Goal: Task Accomplishment & Management: Use online tool/utility

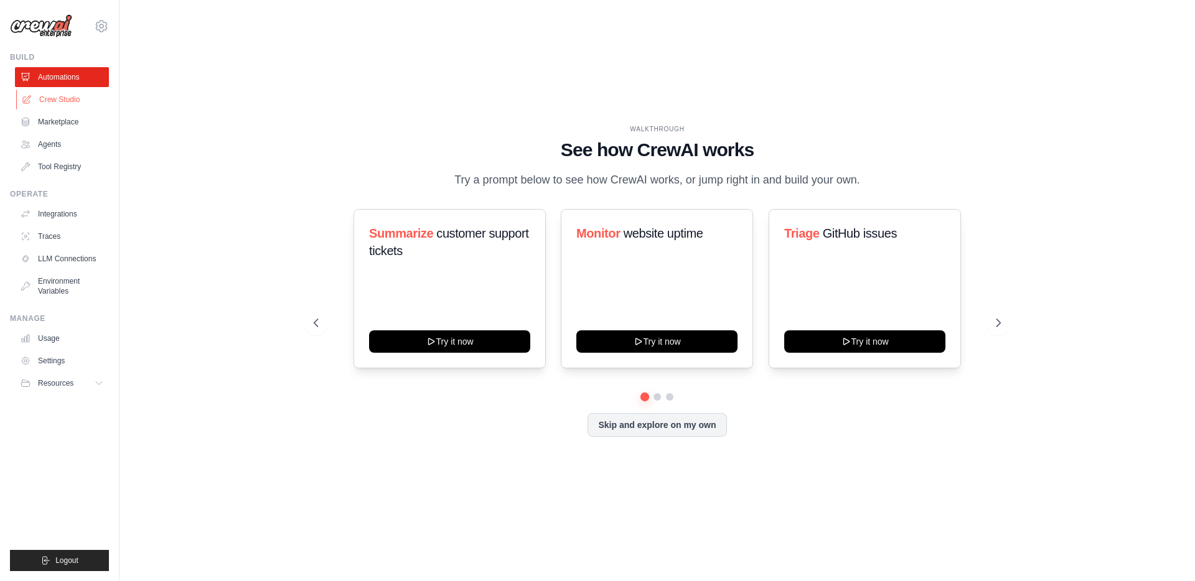
click at [71, 94] on link "Crew Studio" at bounding box center [63, 100] width 94 height 20
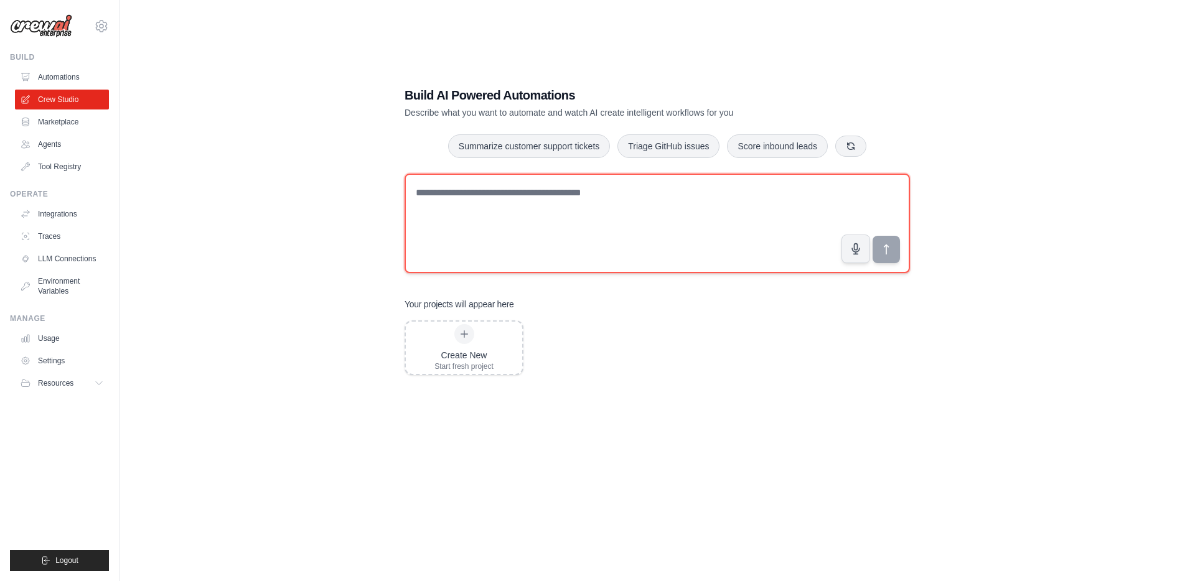
click at [511, 229] on textarea at bounding box center [656, 224] width 505 height 100
type textarea "*"
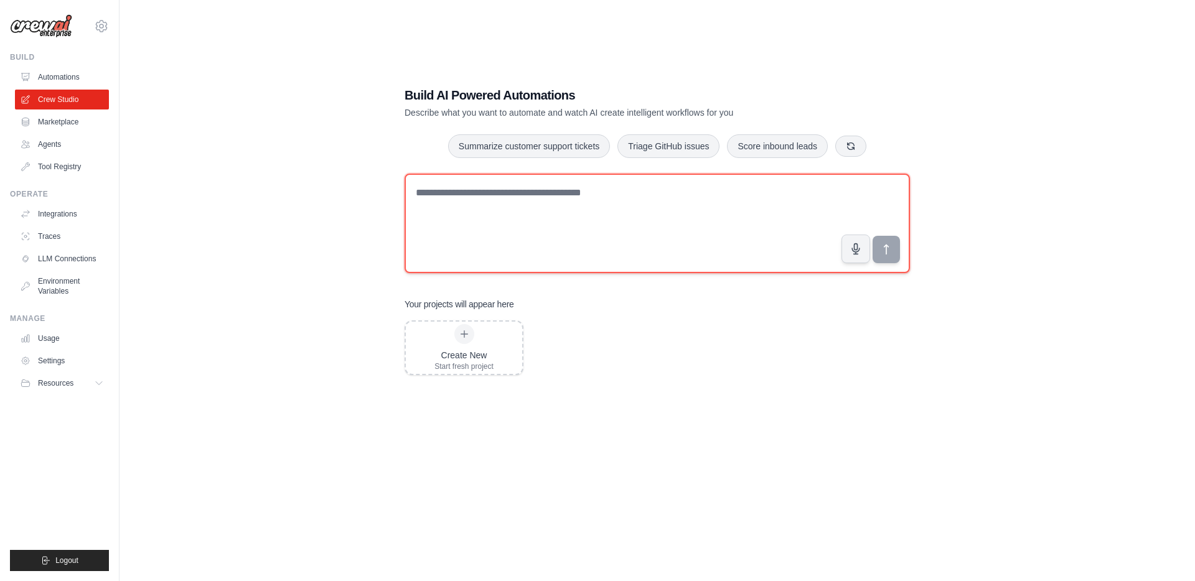
type textarea "*"
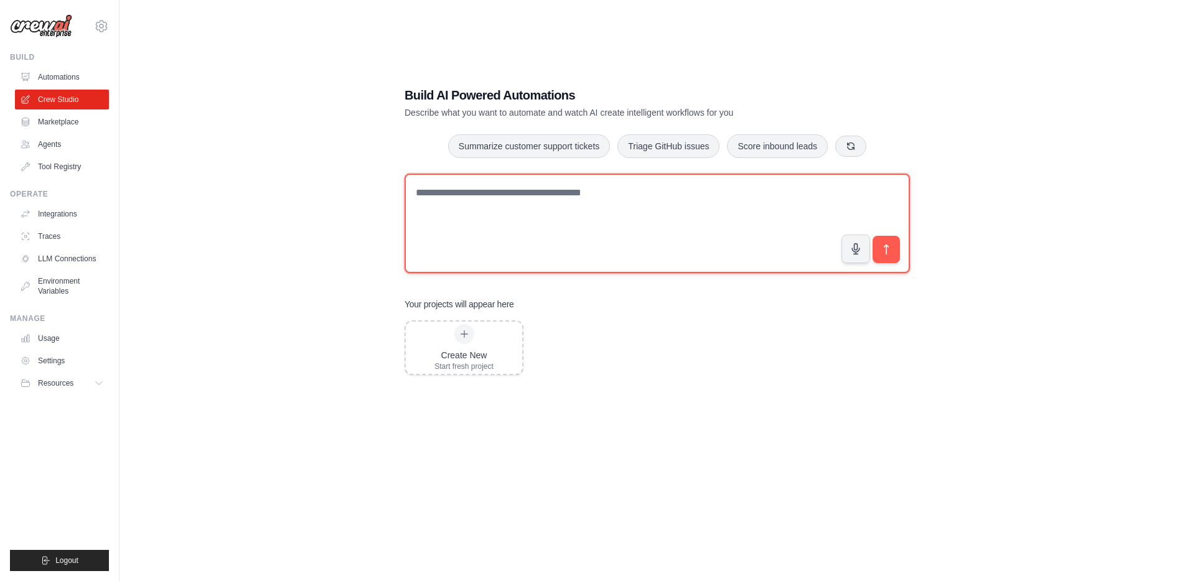
type textarea "*"
type textarea "*********"
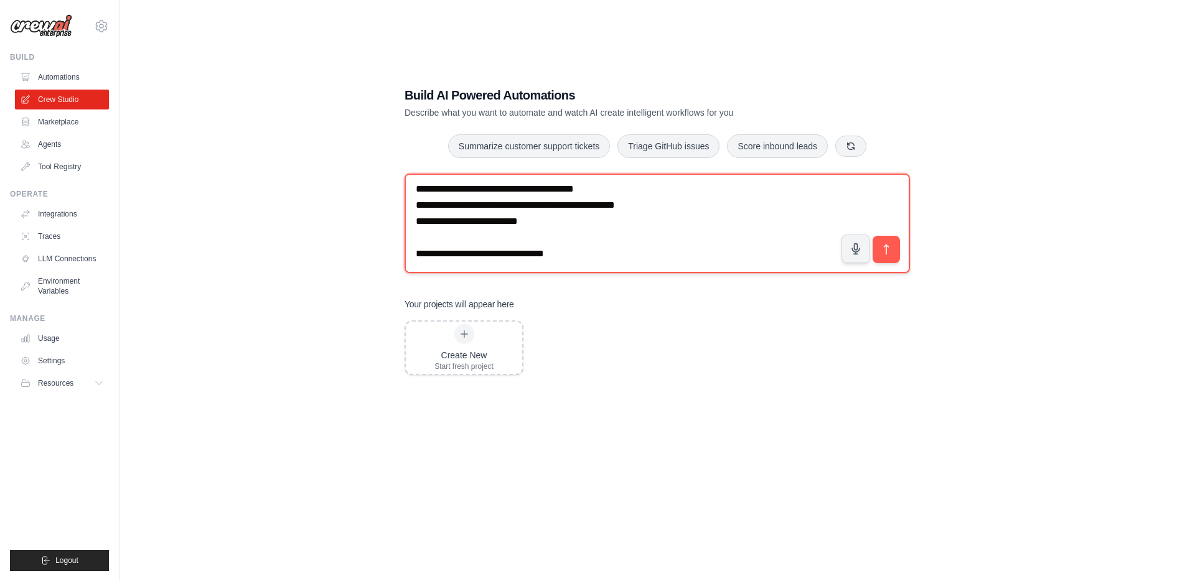
paste textarea "**********"
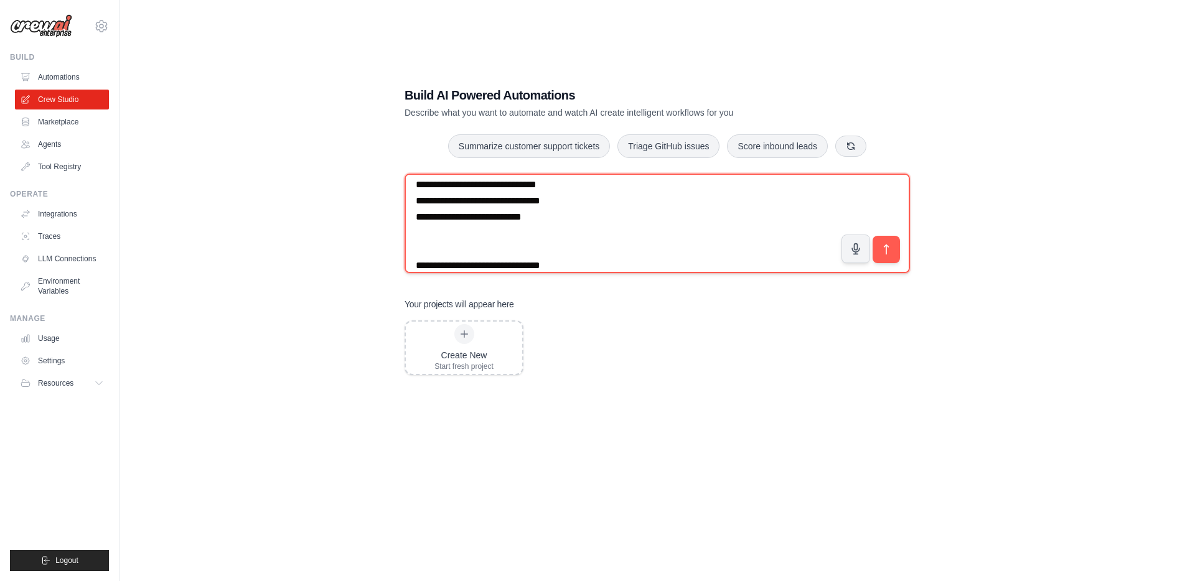
scroll to position [752, 0]
paste textarea "**********"
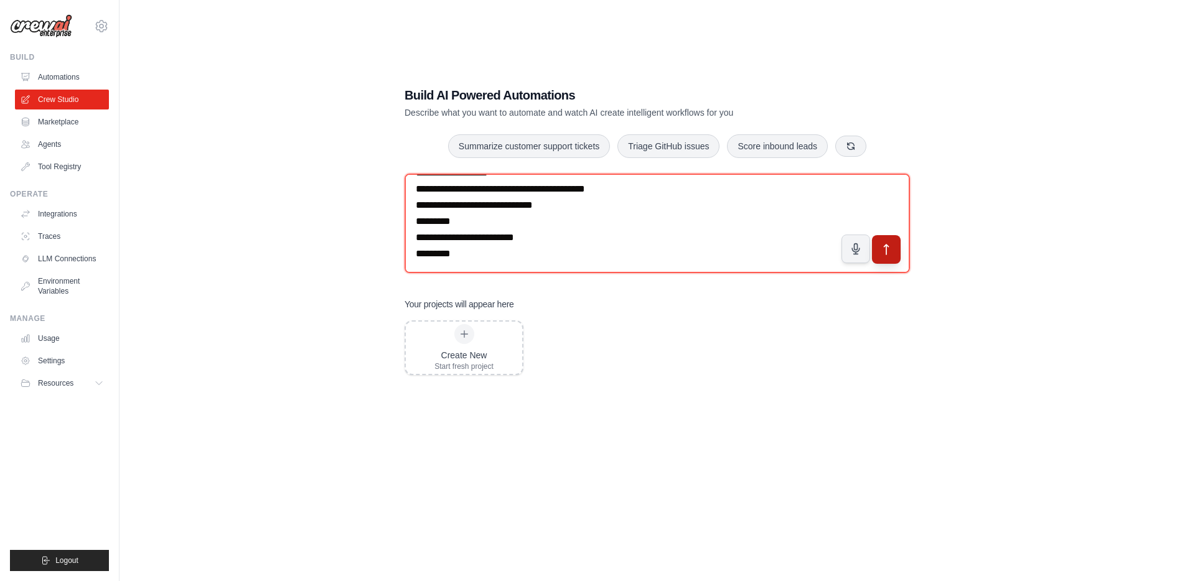
type textarea "**********"
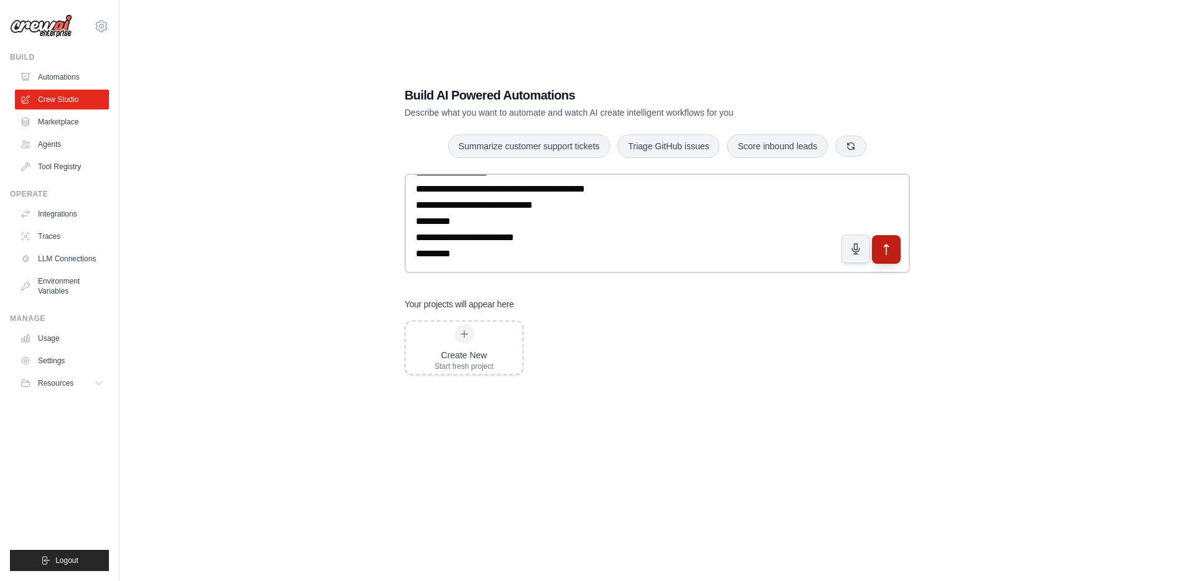
click at [887, 250] on icon "submit" at bounding box center [886, 249] width 13 height 13
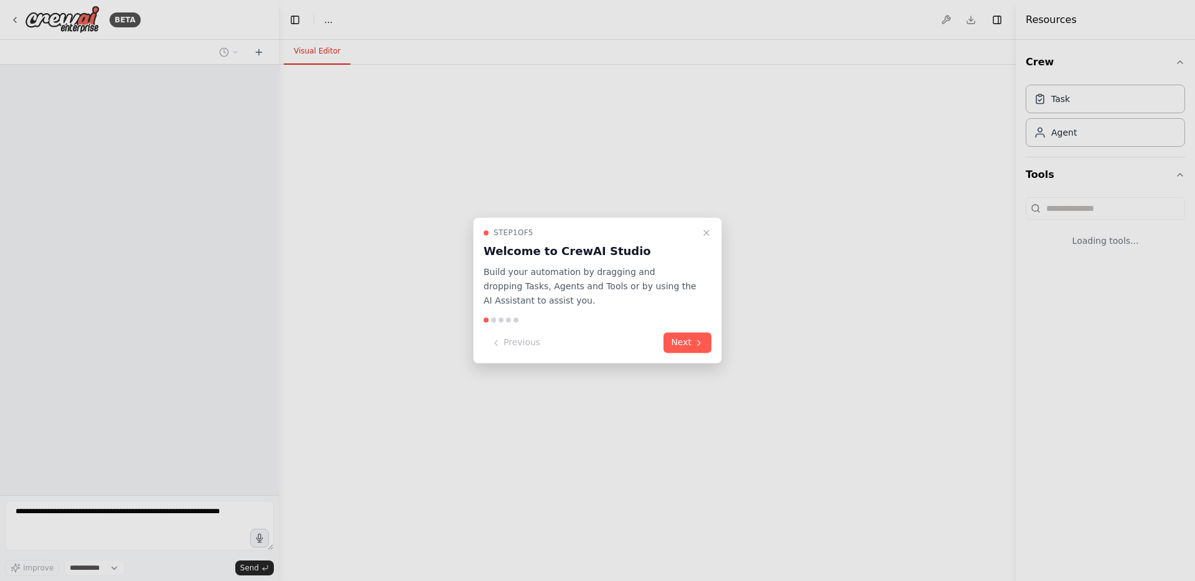
select select "****"
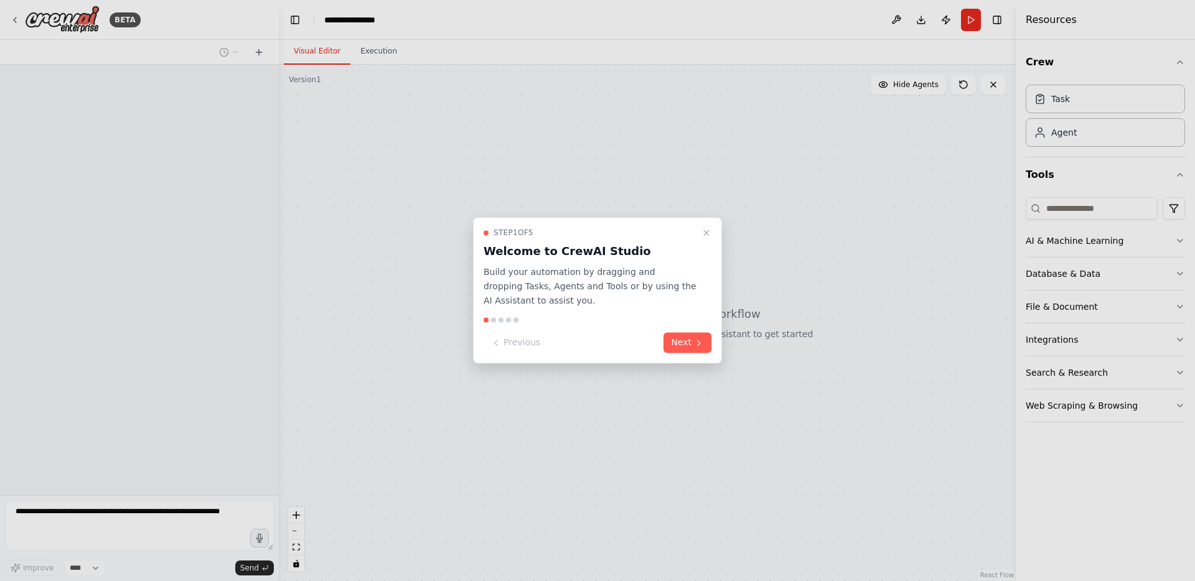
scroll to position [9, 0]
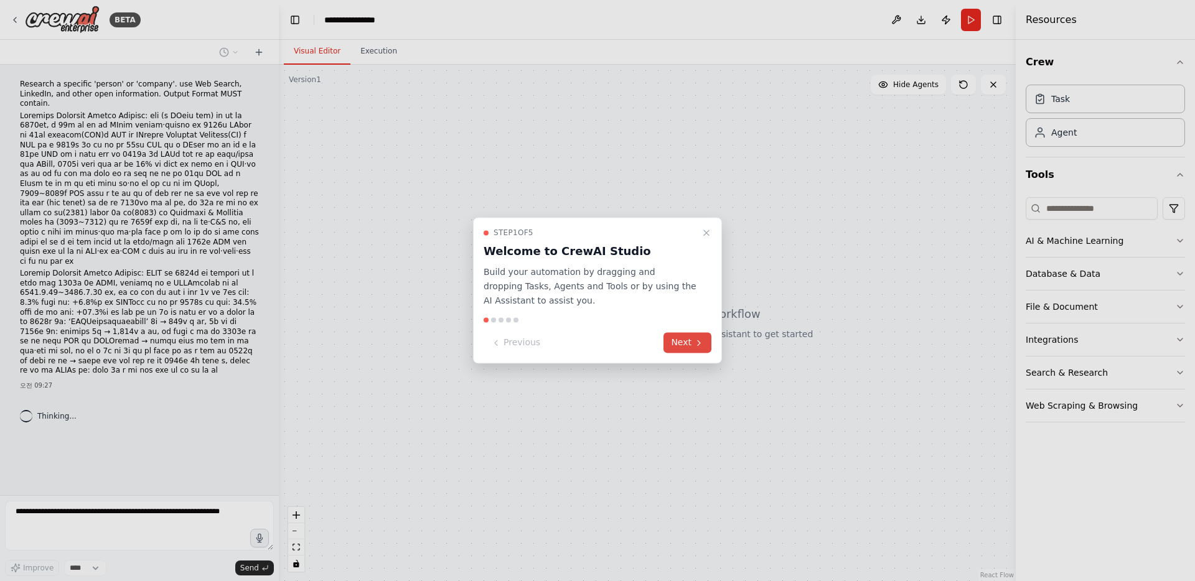
click at [680, 352] on button "Next" at bounding box center [687, 343] width 48 height 21
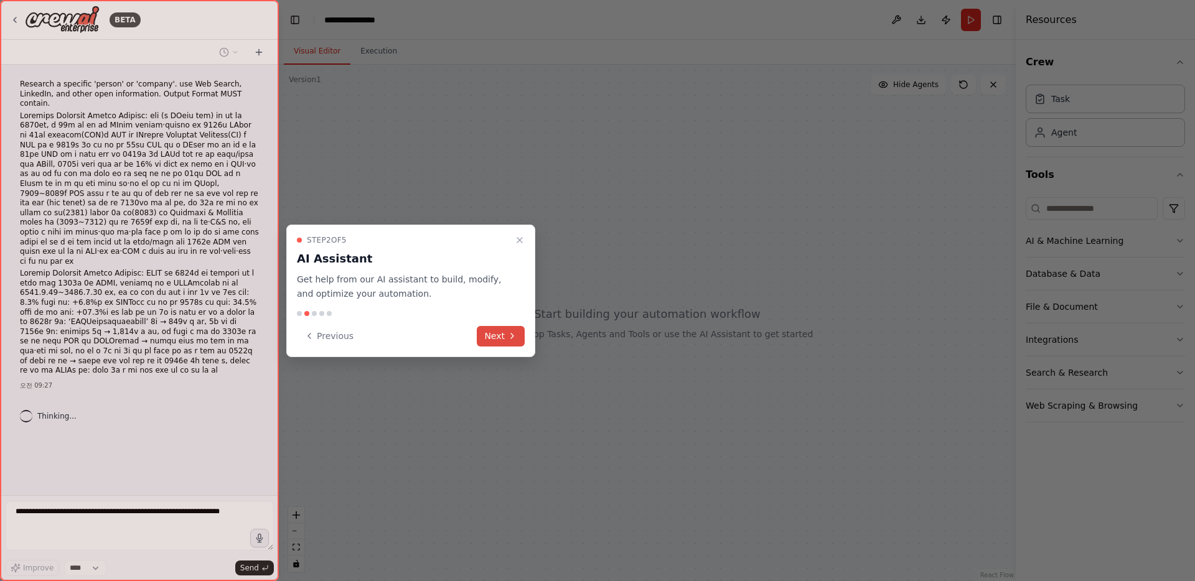
click at [496, 335] on button "Next" at bounding box center [501, 336] width 48 height 21
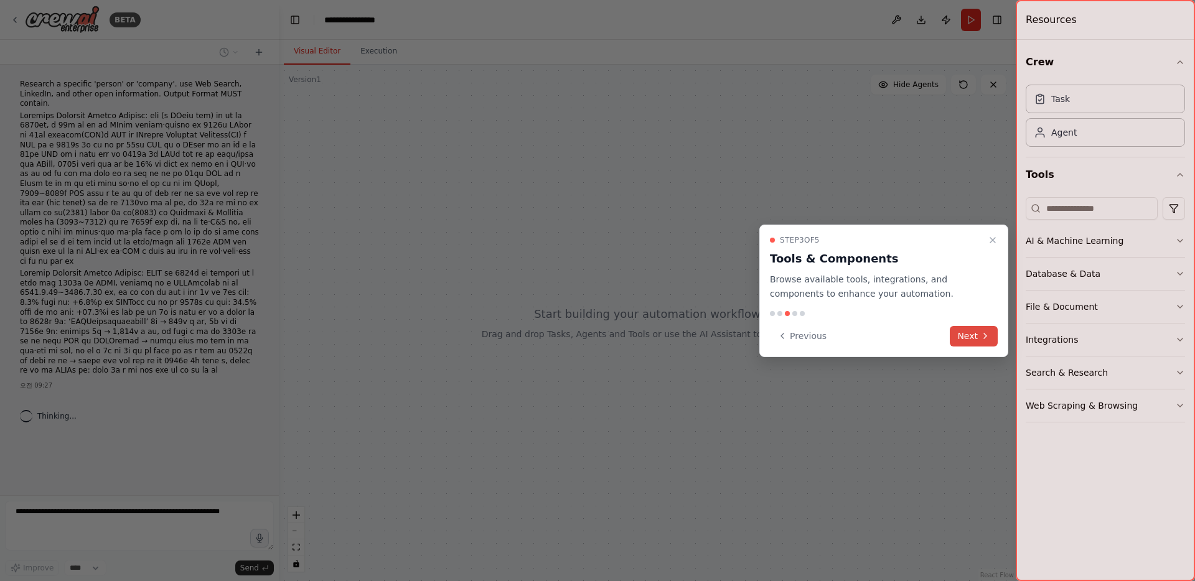
click at [971, 337] on button "Next" at bounding box center [973, 336] width 48 height 21
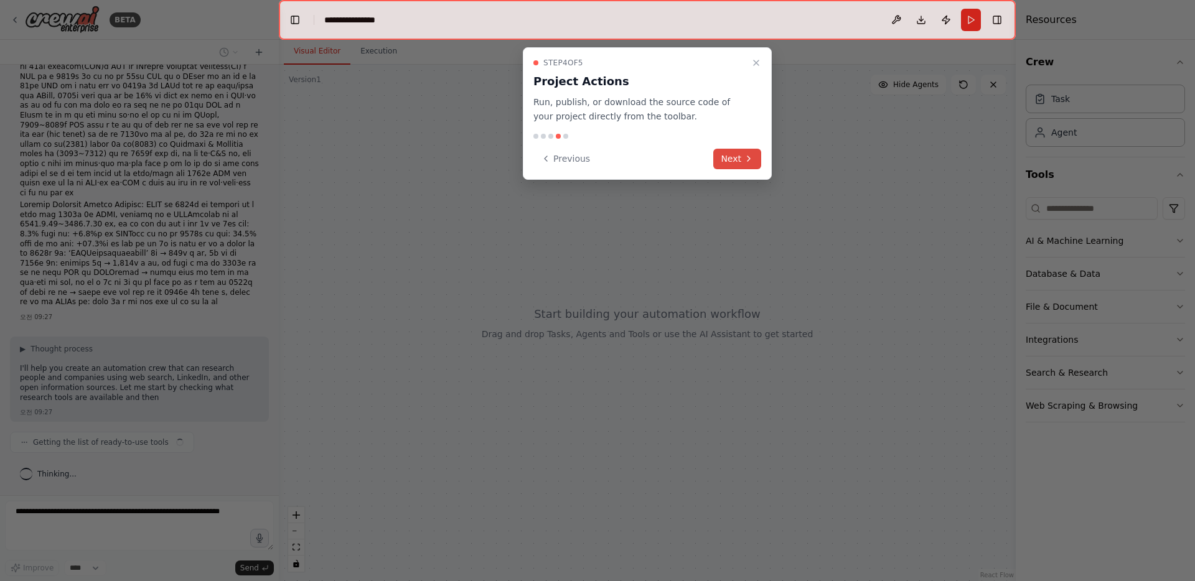
scroll to position [136, 0]
click at [745, 164] on button "Next" at bounding box center [737, 159] width 48 height 21
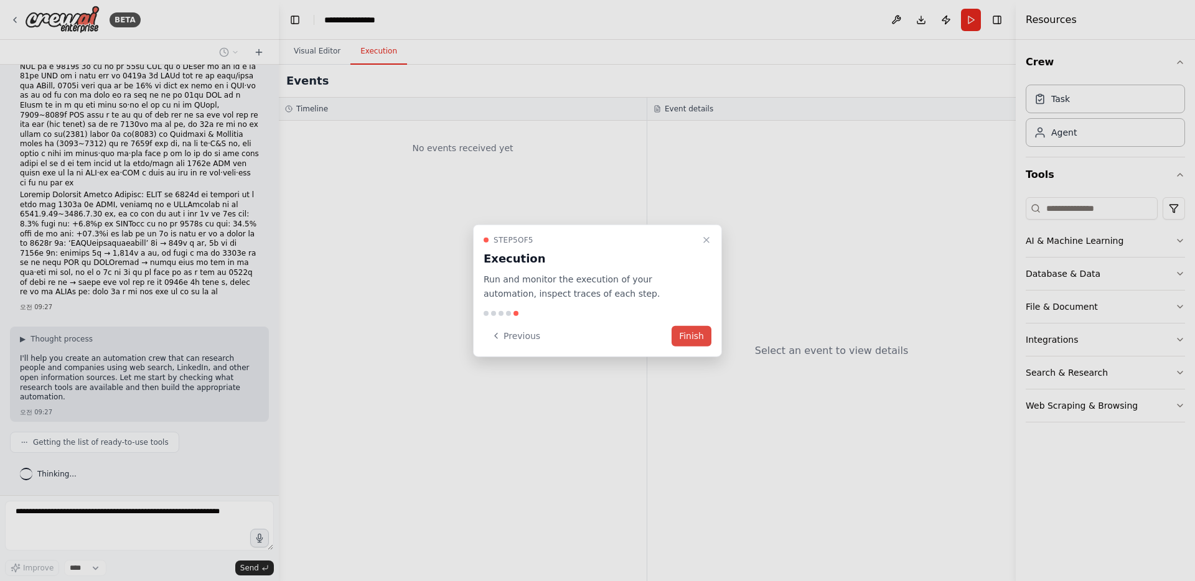
click at [681, 332] on button "Finish" at bounding box center [691, 335] width 40 height 21
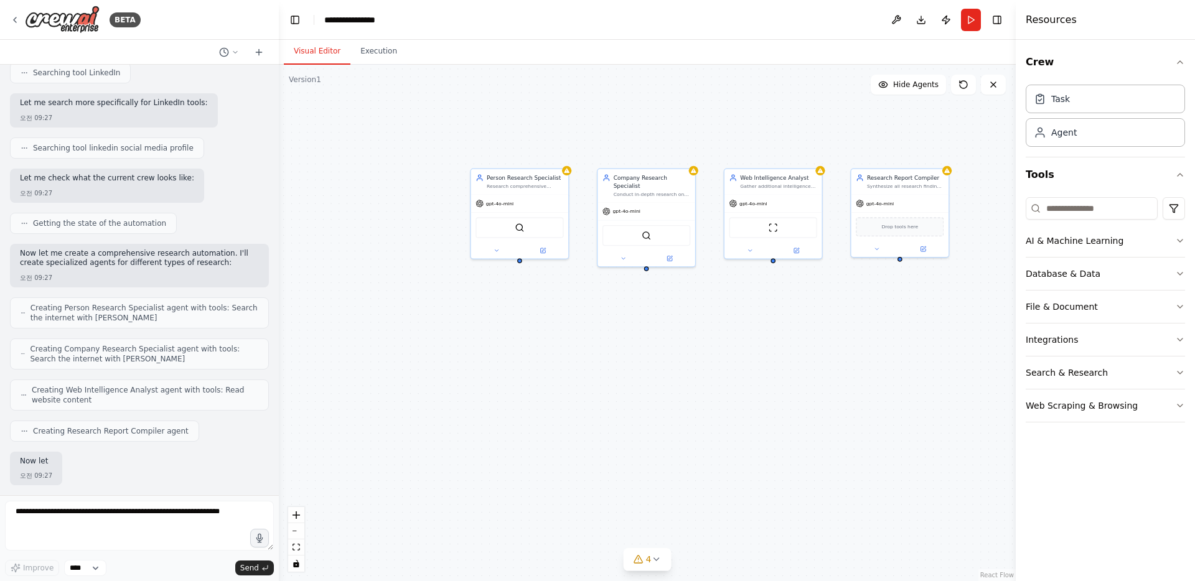
scroll to position [675, 0]
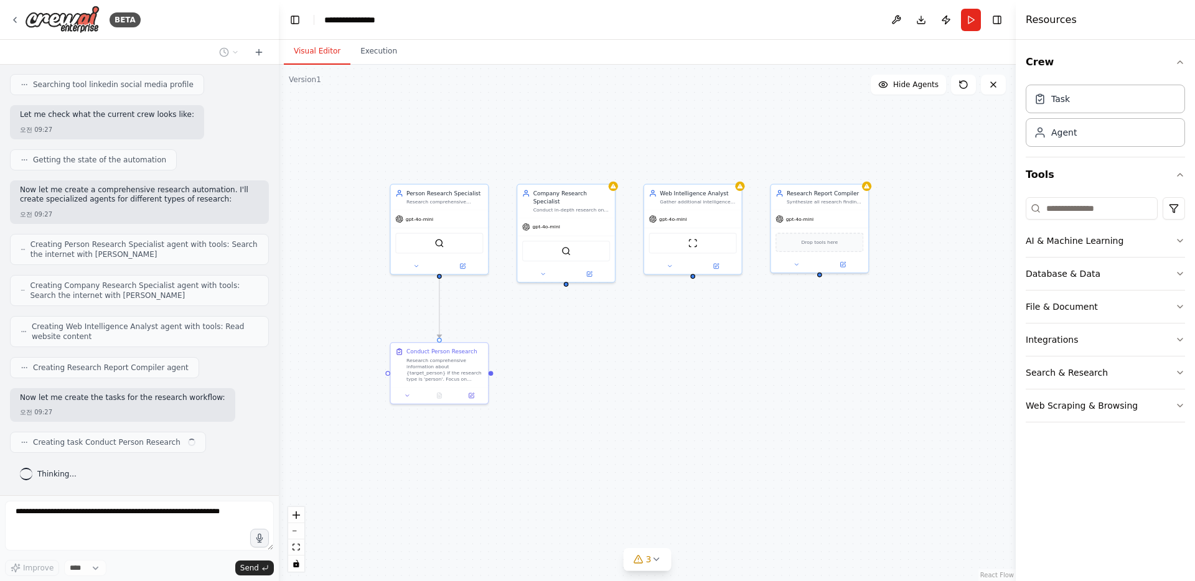
drag, startPoint x: 917, startPoint y: 333, endPoint x: 757, endPoint y: 363, distance: 162.7
click at [757, 363] on div ".deletable-edge-delete-btn { width: 20px; height: 20px; border: 0px solid #ffff…" at bounding box center [647, 323] width 737 height 516
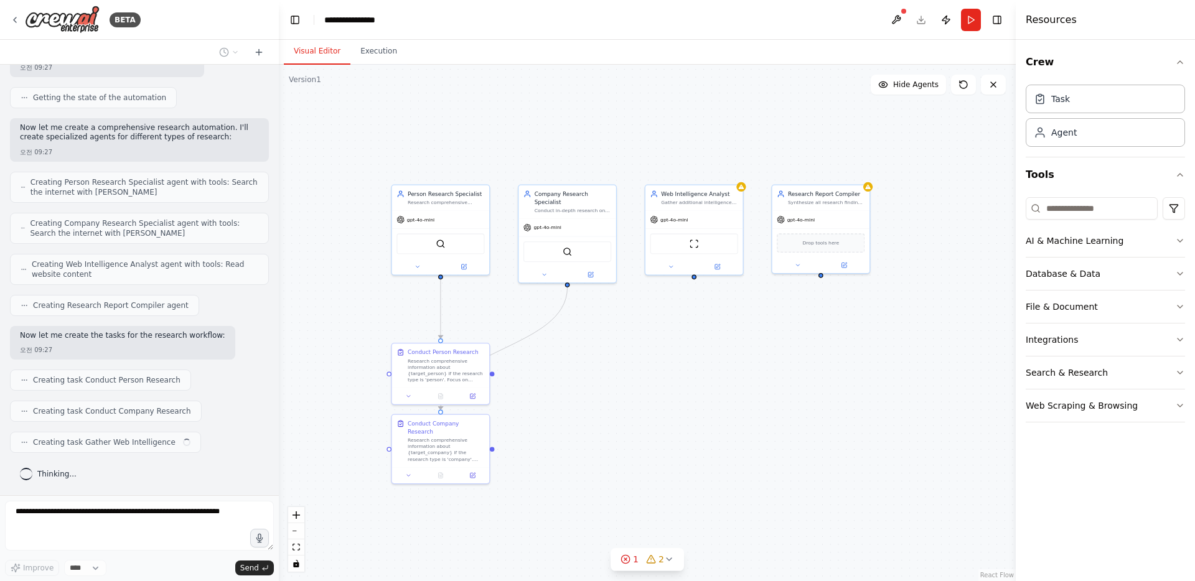
scroll to position [737, 0]
drag, startPoint x: 455, startPoint y: 459, endPoint x: 573, endPoint y: 456, distance: 118.2
click at [574, 456] on div "Conduct Company Research Research comprehensive information about {target_compa…" at bounding box center [559, 447] width 99 height 70
drag, startPoint x: 614, startPoint y: 378, endPoint x: 761, endPoint y: 372, distance: 147.6
click at [761, 372] on div "Supplement the initial research by gathering additional intelligence from web s…" at bounding box center [762, 361] width 77 height 26
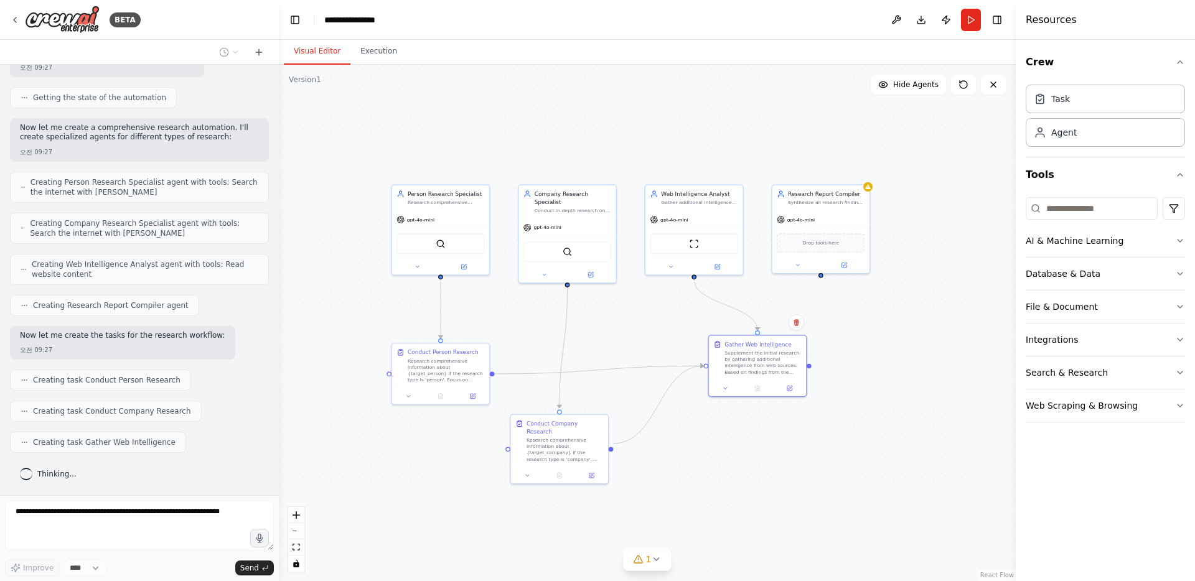
click at [580, 371] on div ".deletable-edge-delete-btn { width: 20px; height: 20px; border: 0px solid #ffff…" at bounding box center [586, 309] width 468 height 328
drag, startPoint x: 561, startPoint y: 436, endPoint x: 575, endPoint y: 367, distance: 70.7
click at [575, 367] on div "Research comprehensive information about {target_company} if the research type …" at bounding box center [580, 377] width 77 height 26
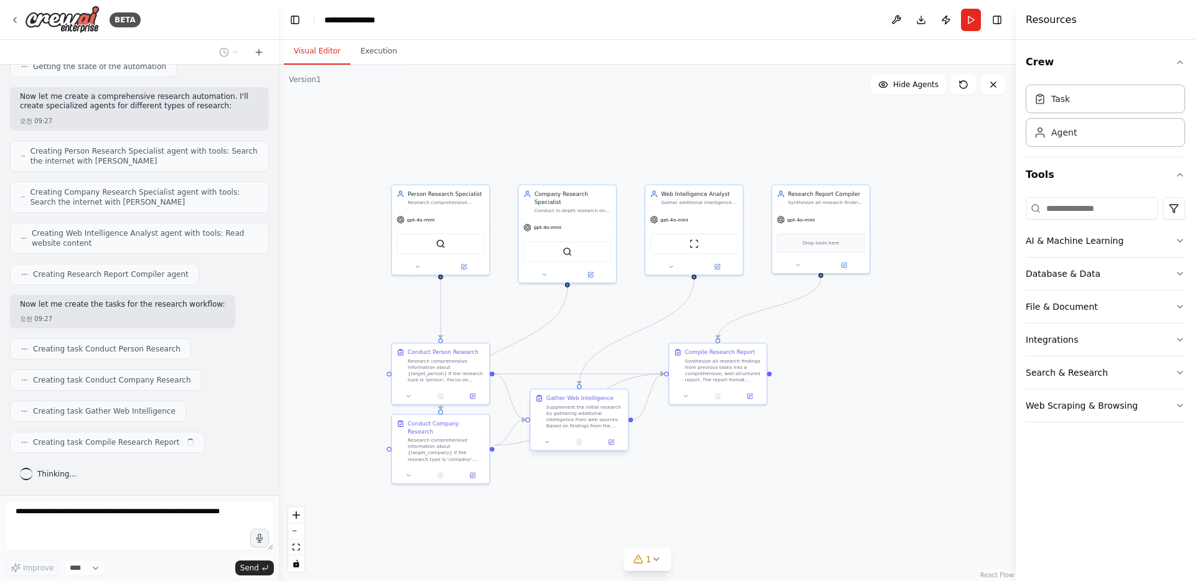
drag, startPoint x: 758, startPoint y: 363, endPoint x: 719, endPoint y: 500, distance: 143.0
click at [623, 429] on div "Supplement the initial research by gathering additional intelligence from web s…" at bounding box center [584, 417] width 77 height 26
click at [476, 553] on div ".deletable-edge-delete-btn { width: 20px; height: 20px; border: 0px solid #ffff…" at bounding box center [647, 323] width 737 height 516
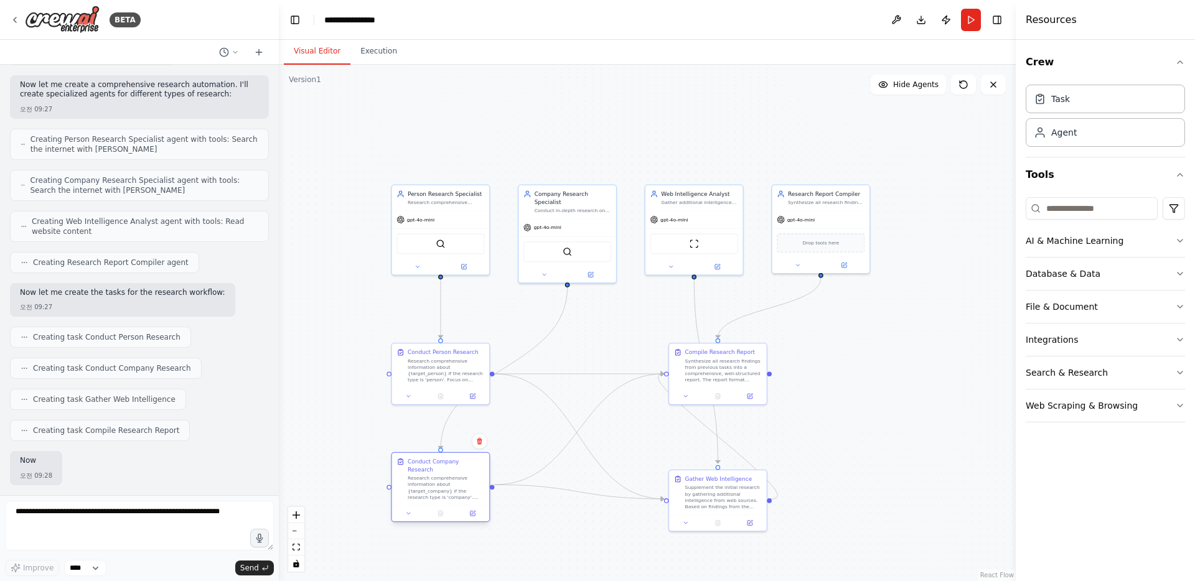
scroll to position [843, 0]
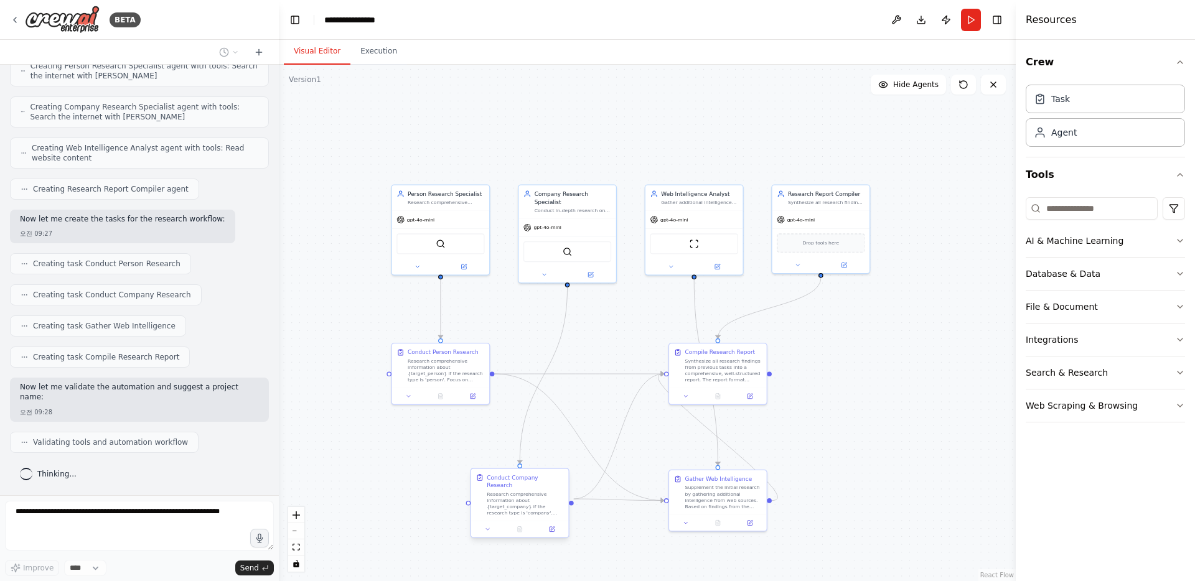
drag, startPoint x: 447, startPoint y: 429, endPoint x: 520, endPoint y: 485, distance: 92.3
click at [520, 491] on div "Research comprehensive information about {target_company} if the research type …" at bounding box center [525, 504] width 77 height 26
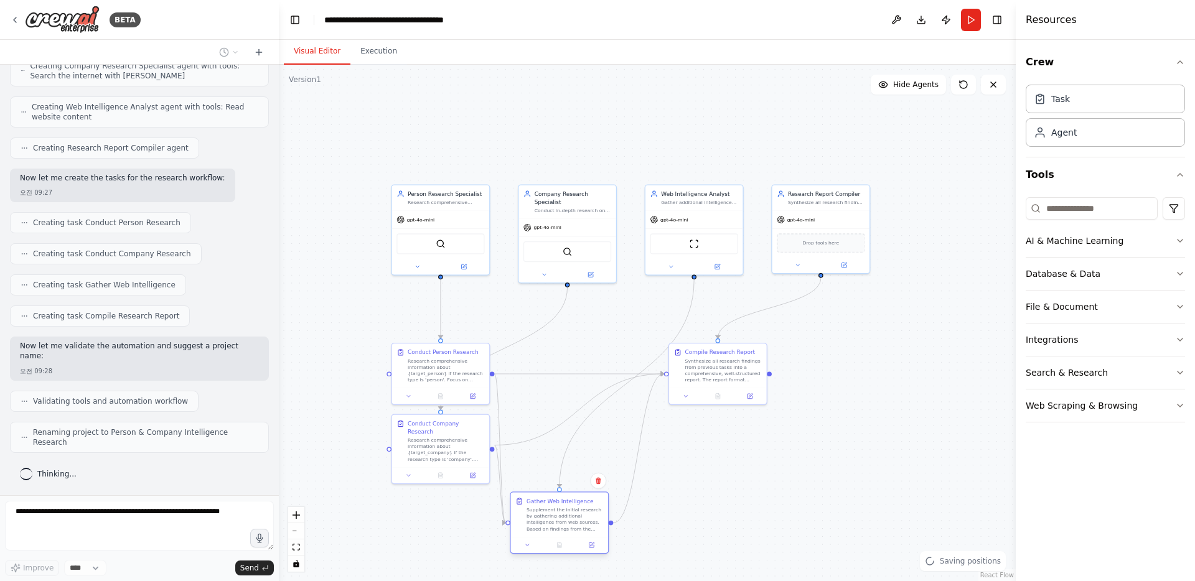
scroll to position [874, 0]
drag, startPoint x: 725, startPoint y: 497, endPoint x: 579, endPoint y: 443, distance: 155.3
click at [579, 443] on div "Supplement the initial research by gathering additional intelligence from web s…" at bounding box center [580, 440] width 77 height 26
click at [724, 467] on div ".deletable-edge-delete-btn { width: 20px; height: 20px; border: 0px solid #ffff…" at bounding box center [647, 323] width 737 height 516
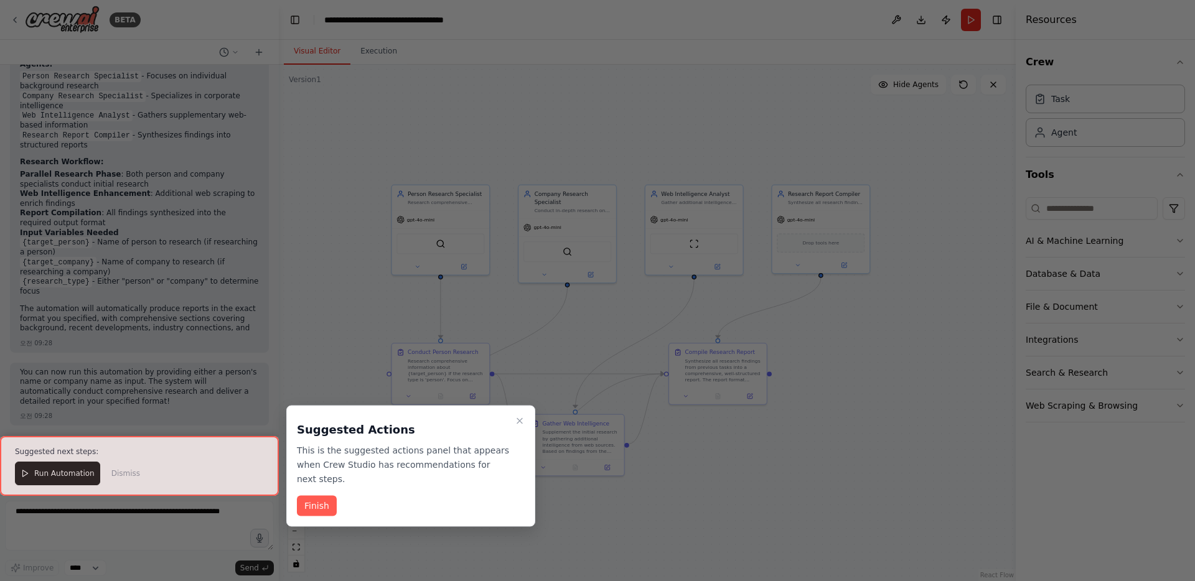
scroll to position [1334, 0]
click at [314, 496] on button "Finish" at bounding box center [317, 506] width 40 height 21
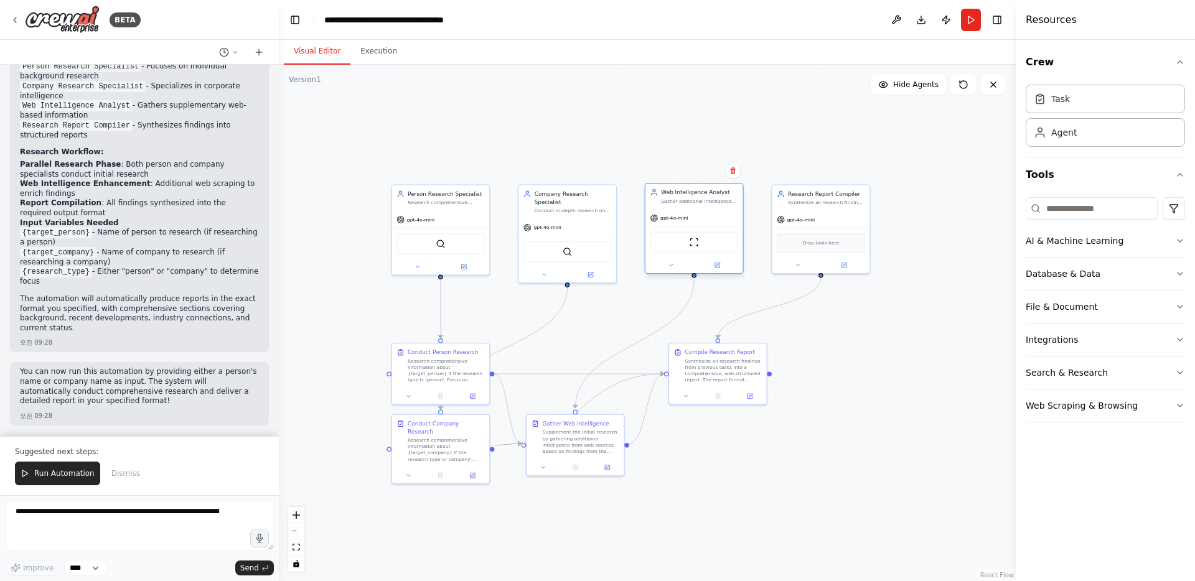
click at [684, 246] on div "ScrapeWebsiteTool" at bounding box center [694, 242] width 88 height 21
click at [663, 267] on button at bounding box center [670, 265] width 45 height 9
click at [666, 269] on button at bounding box center [670, 265] width 45 height 9
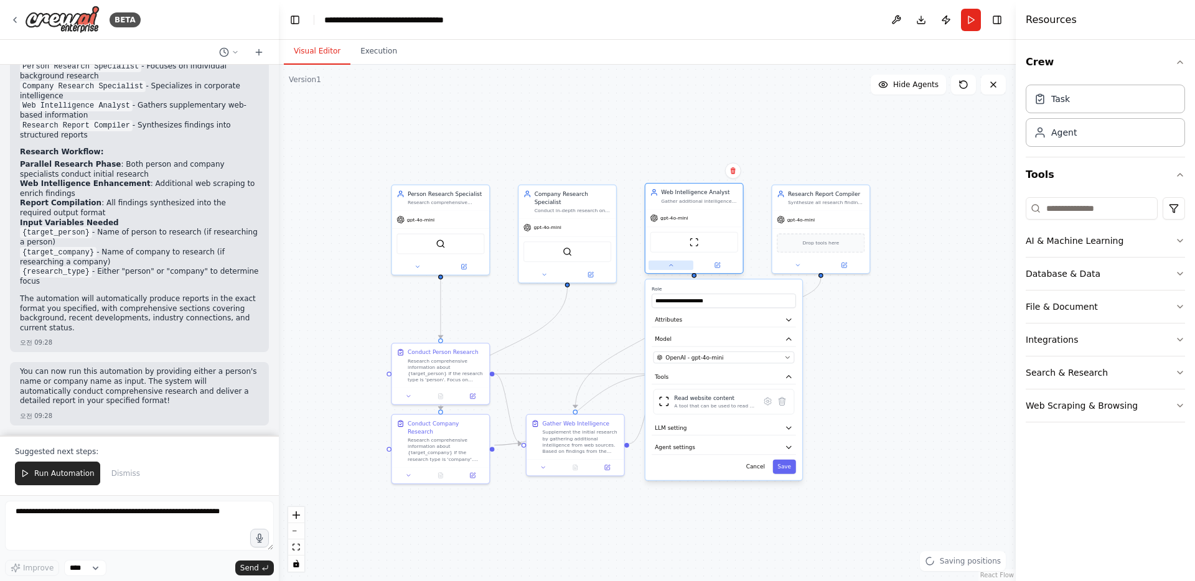
click at [678, 261] on button at bounding box center [670, 265] width 45 height 9
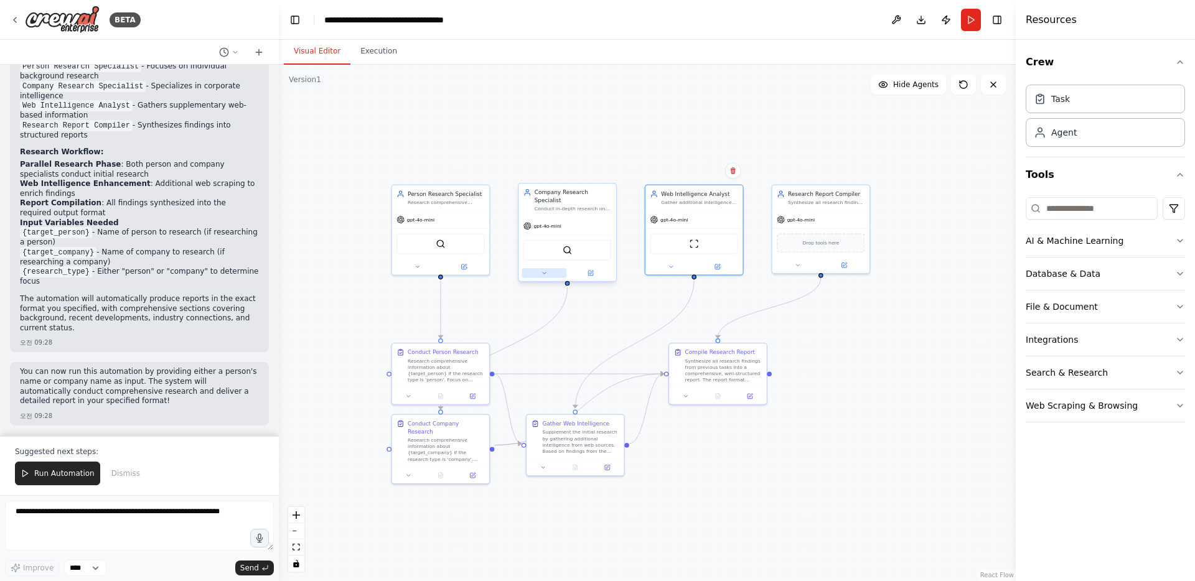
click at [544, 270] on icon at bounding box center [544, 273] width 6 height 6
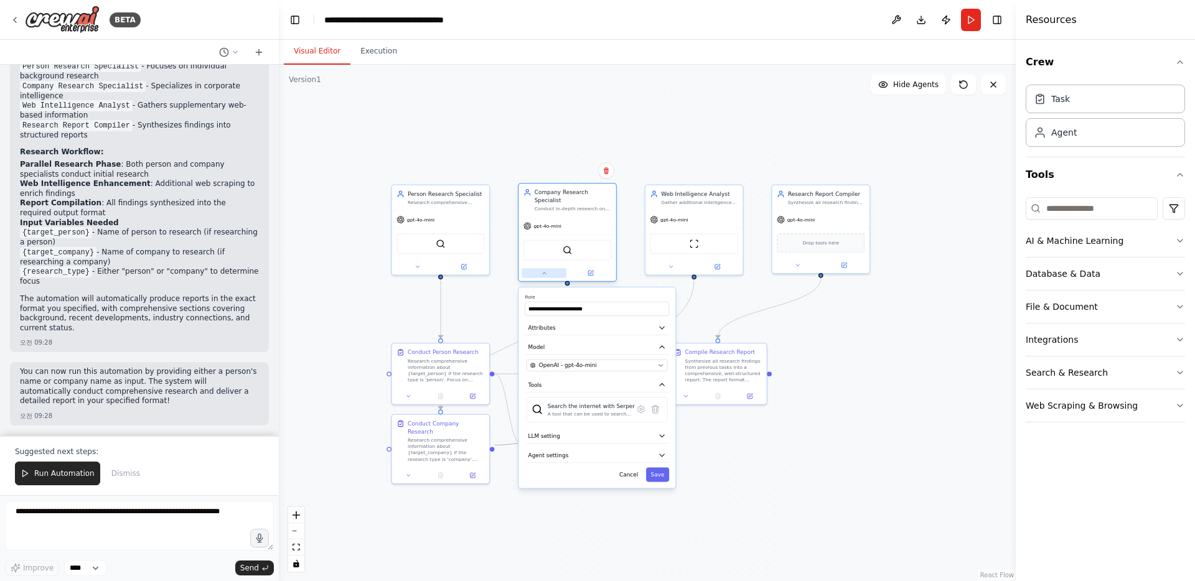
click at [544, 270] on icon at bounding box center [544, 273] width 6 height 6
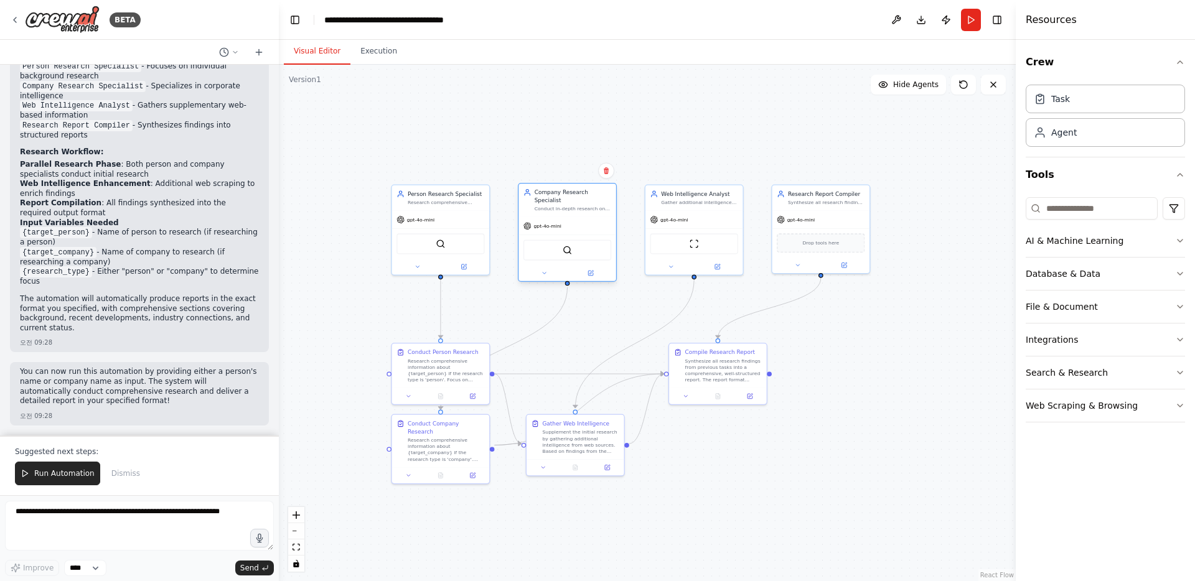
click at [536, 279] on div at bounding box center [567, 273] width 98 height 16
click at [538, 275] on button at bounding box center [543, 272] width 45 height 9
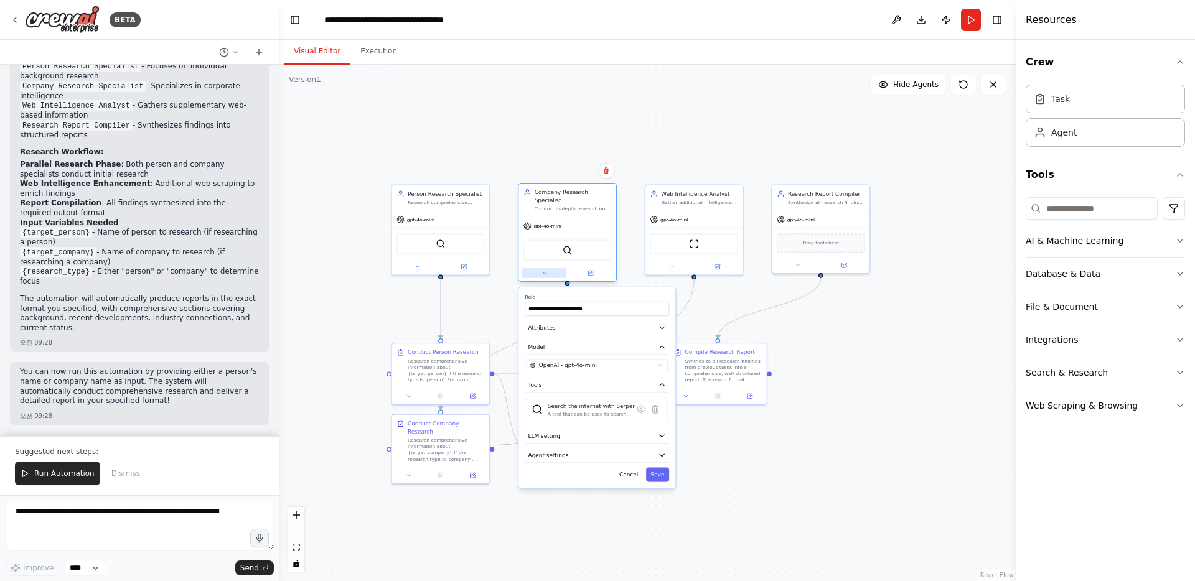
click at [538, 275] on button at bounding box center [543, 272] width 45 height 9
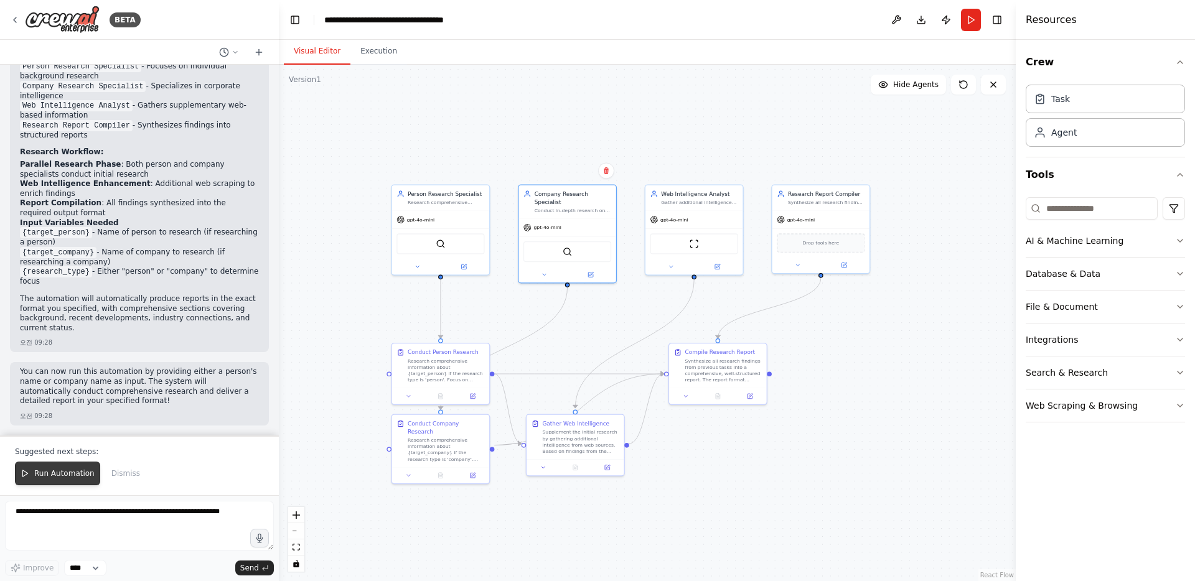
click at [53, 473] on span "Run Automation" at bounding box center [64, 473] width 60 height 10
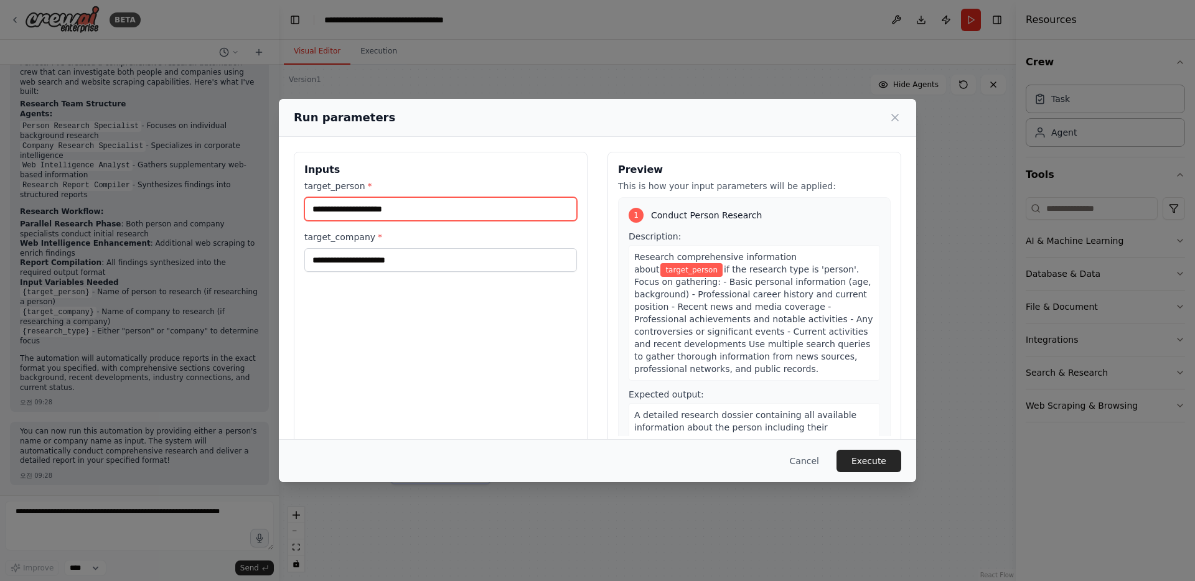
click at [489, 214] on input "target_person *" at bounding box center [440, 209] width 272 height 24
click at [811, 460] on button "Cancel" at bounding box center [804, 461] width 49 height 22
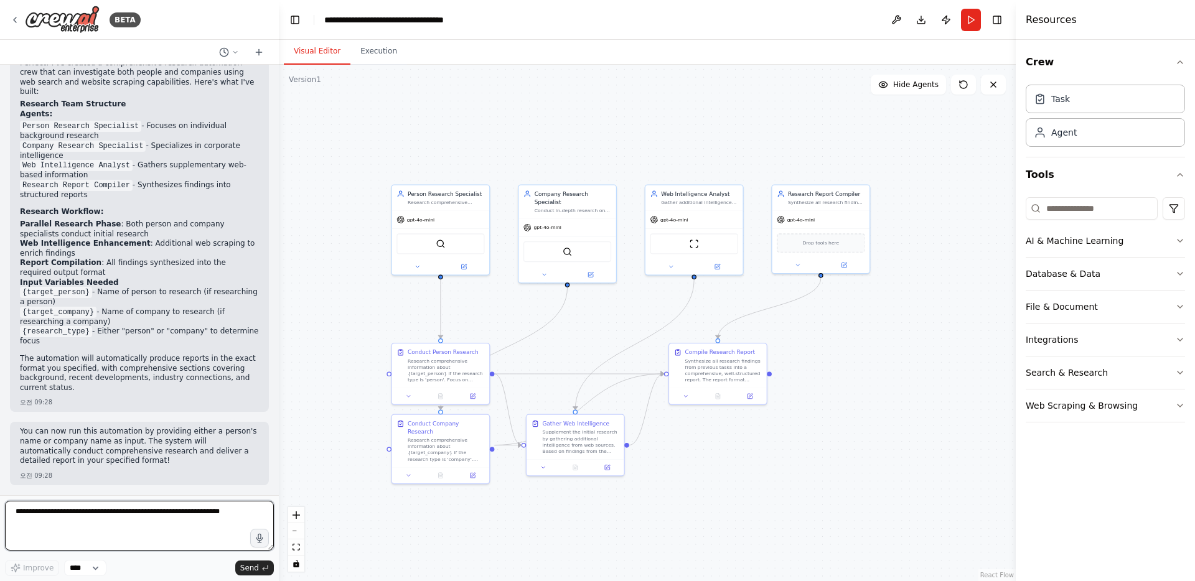
click at [75, 511] on textarea at bounding box center [139, 526] width 269 height 50
type textarea "**********"
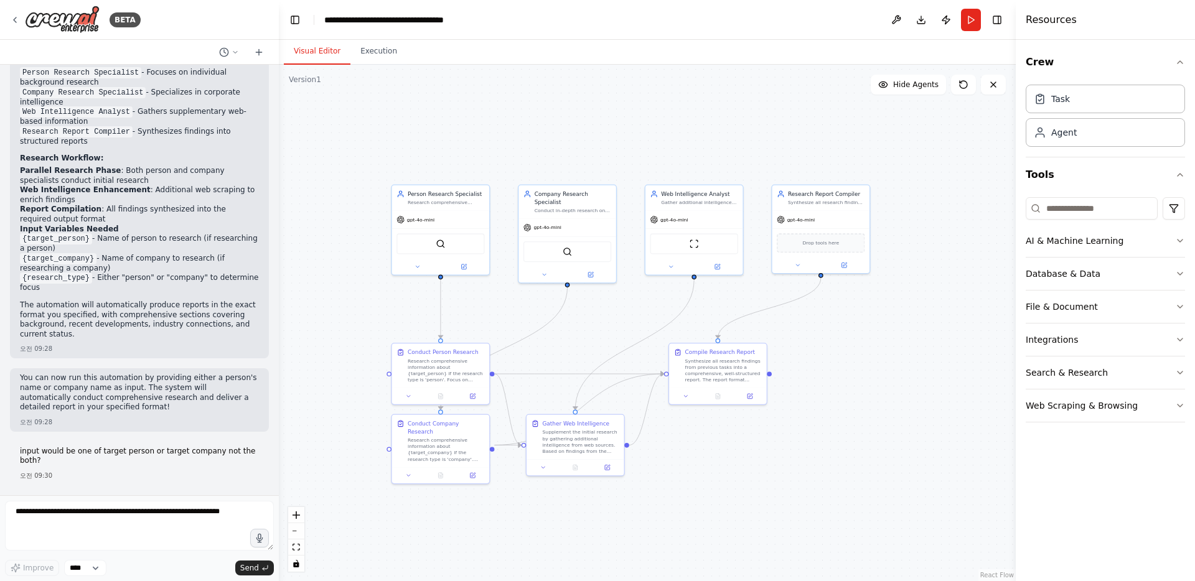
scroll to position [1360, 0]
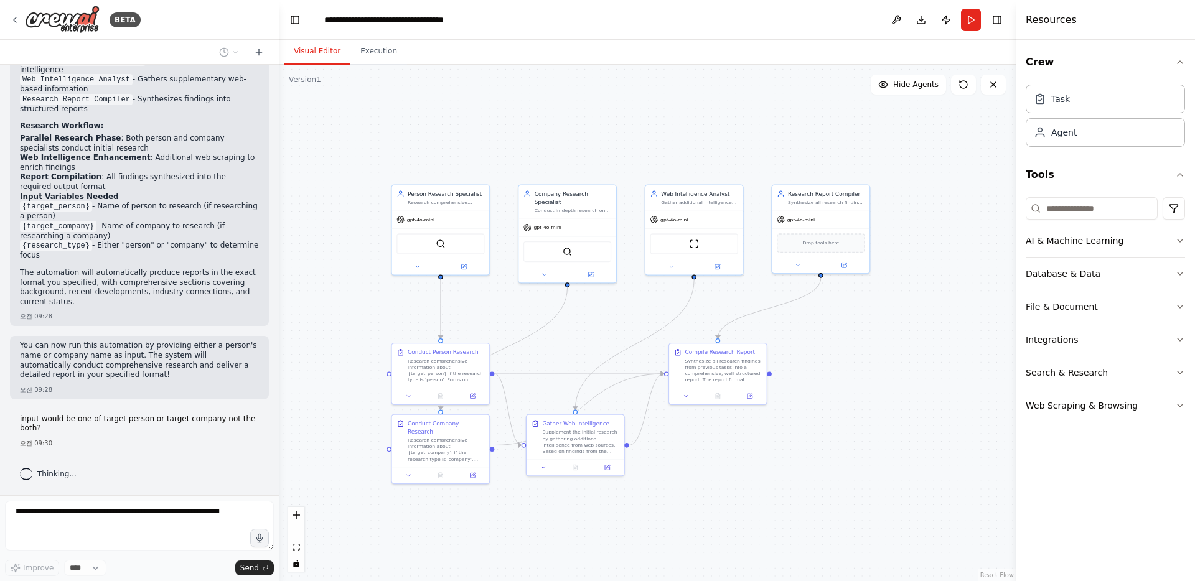
click at [83, 429] on p "input would be one of target person or target company not the both?" at bounding box center [139, 423] width 239 height 19
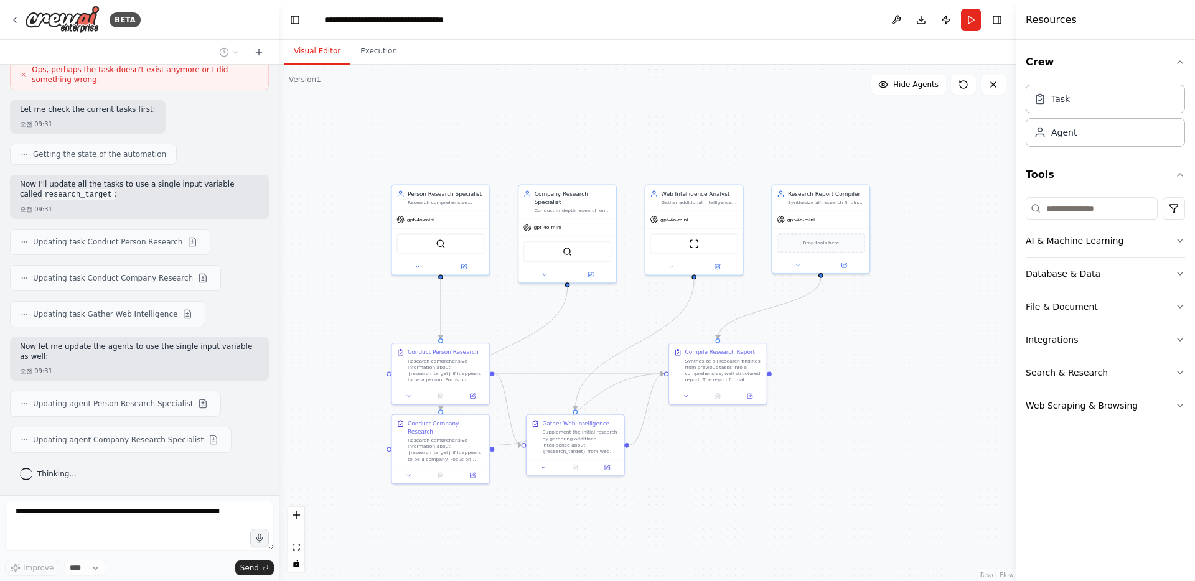
scroll to position [1881, 0]
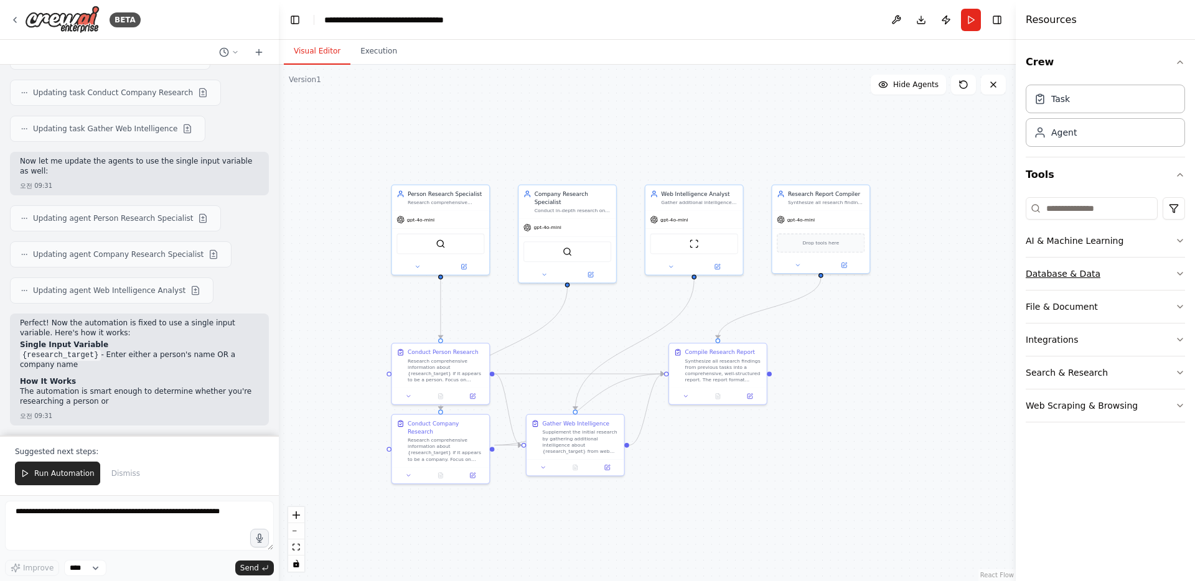
click at [1087, 276] on div "Database & Data" at bounding box center [1062, 274] width 75 height 12
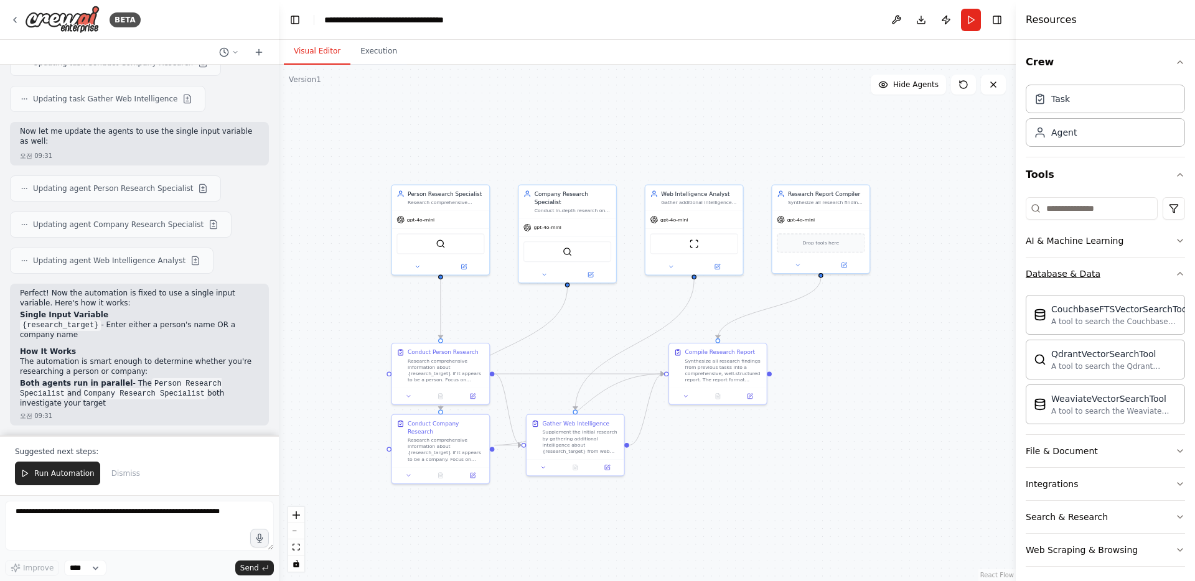
click at [1087, 275] on div "Database & Data" at bounding box center [1062, 274] width 75 height 12
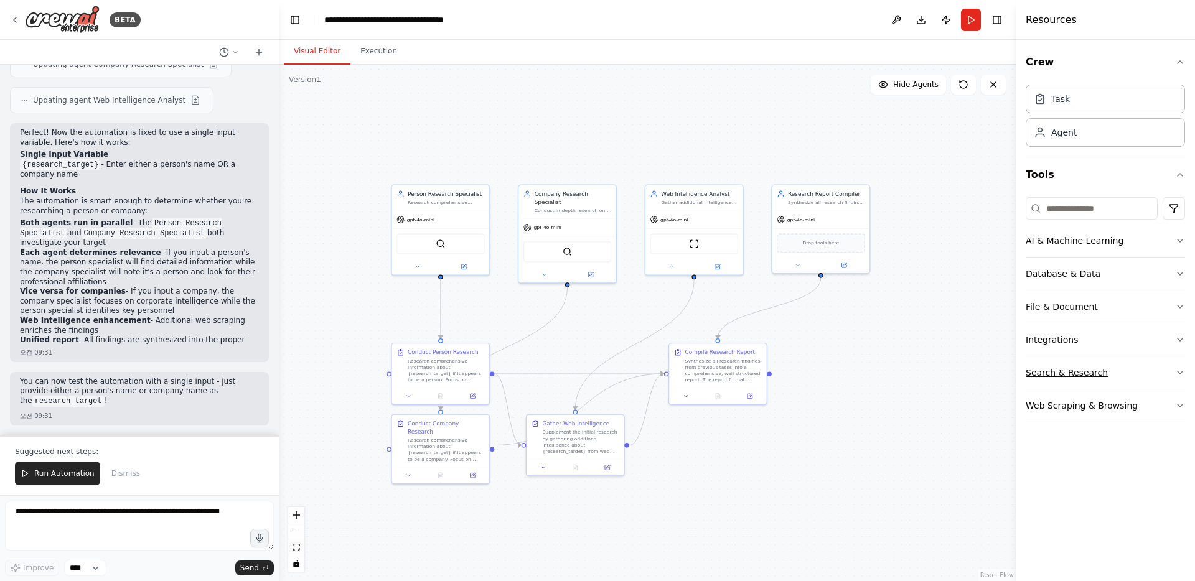
click at [1062, 374] on div "Search & Research" at bounding box center [1066, 372] width 82 height 12
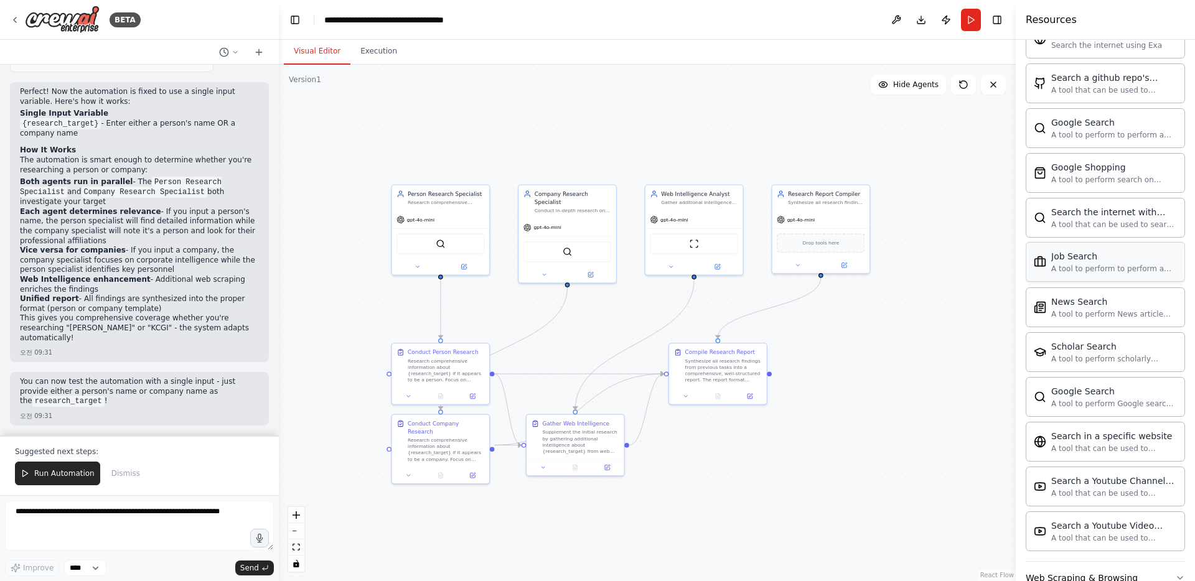
scroll to position [466, 0]
click at [52, 473] on span "Run Automation" at bounding box center [64, 473] width 60 height 10
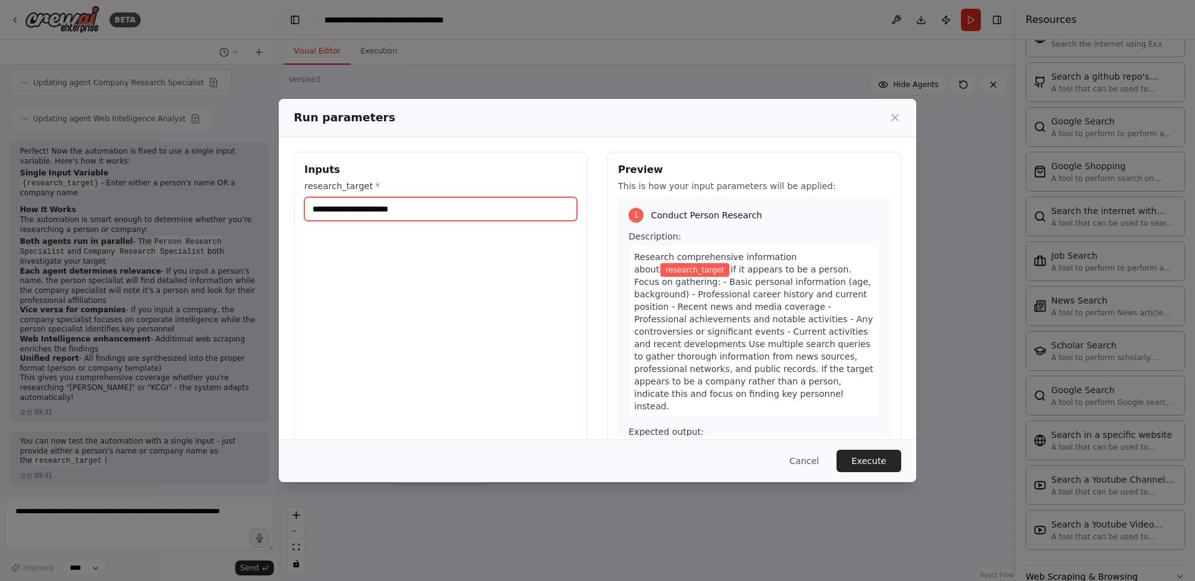
click at [399, 208] on input "research_target *" at bounding box center [440, 209] width 272 height 24
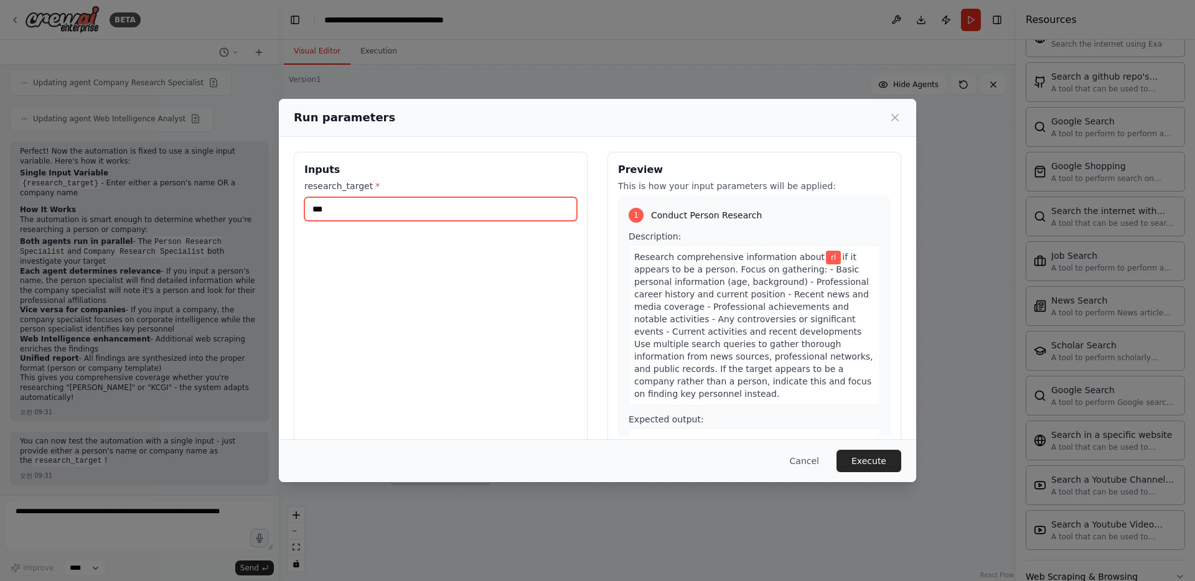
type input "*"
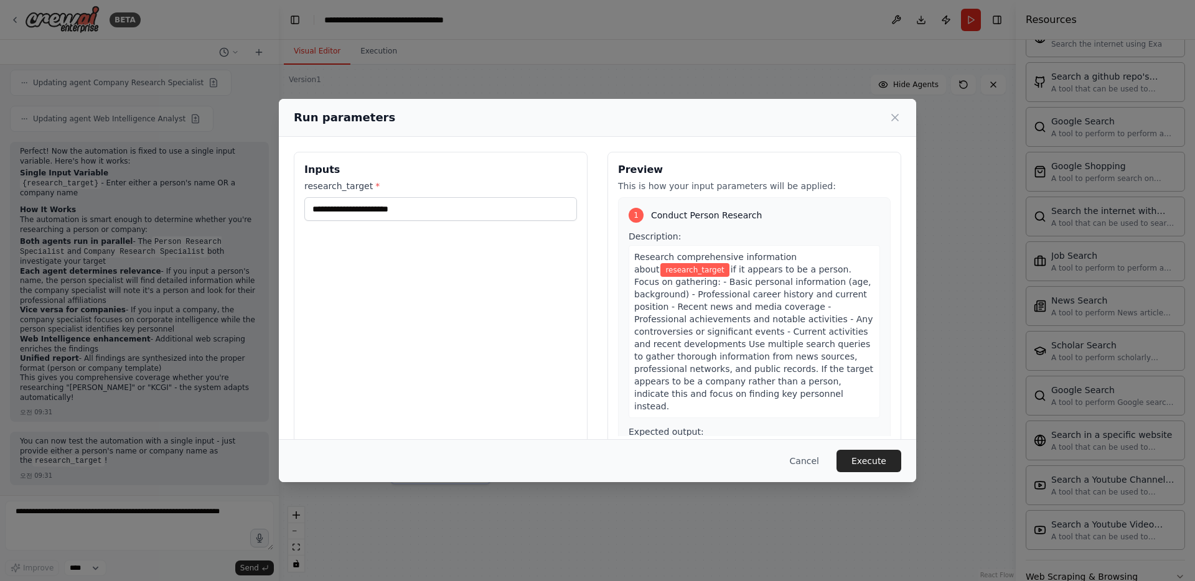
click at [903, 119] on div "Run parameters" at bounding box center [597, 118] width 637 height 38
click at [895, 117] on icon at bounding box center [894, 117] width 12 height 12
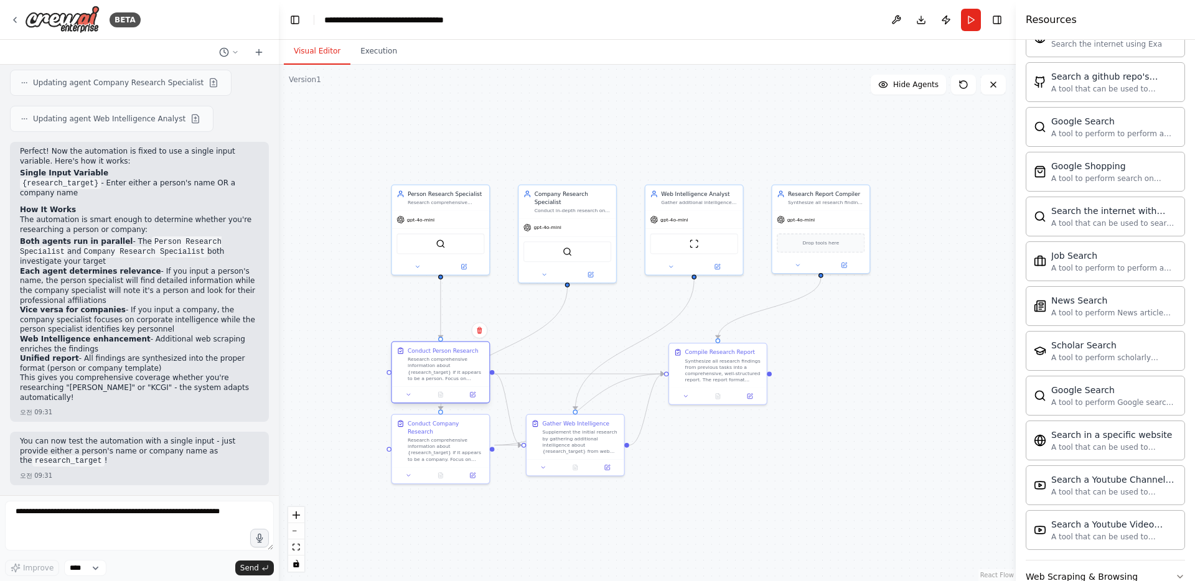
click at [461, 364] on div "Research comprehensive information about {research_target} if it appears to be …" at bounding box center [446, 369] width 77 height 26
click at [440, 378] on div "Research comprehensive information about {research_target} if it appears to be …" at bounding box center [446, 369] width 77 height 26
click at [417, 398] on button at bounding box center [408, 394] width 27 height 9
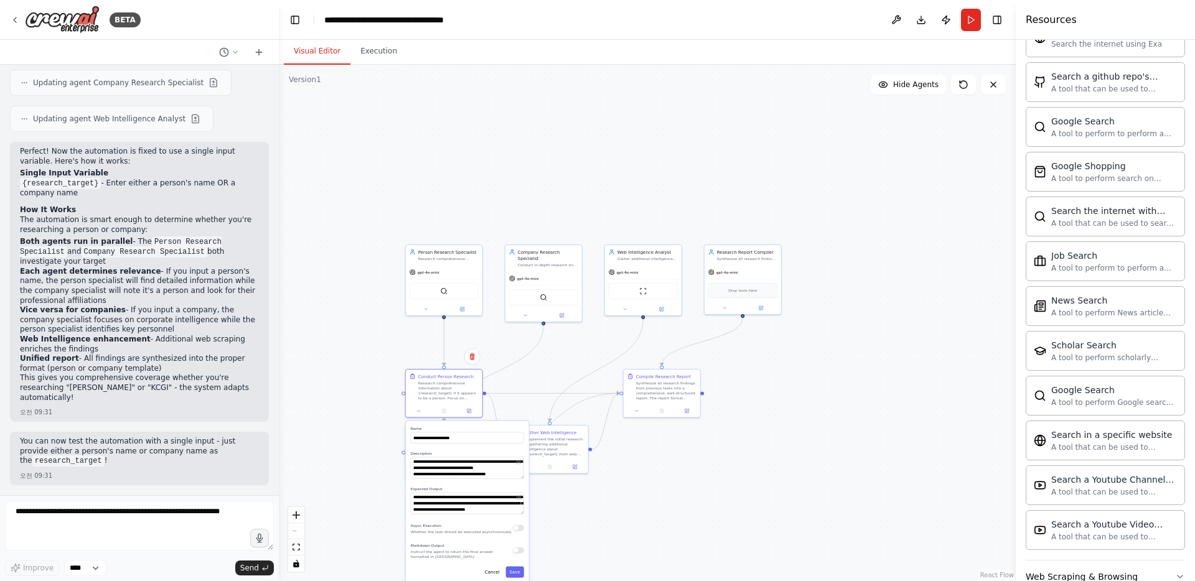
click at [605, 443] on div ".deletable-edge-delete-btn { width: 20px; height: 20px; border: 0px solid #ffff…" at bounding box center [647, 323] width 737 height 516
click at [659, 398] on div "Synthesize all research findings from previous tasks into a comprehensive, well…" at bounding box center [666, 390] width 60 height 20
click at [633, 478] on div ".deletable-edge-delete-btn { width: 20px; height: 20px; border: 0px solid #ffff…" at bounding box center [647, 323] width 737 height 516
click at [636, 410] on icon at bounding box center [636, 409] width 2 height 1
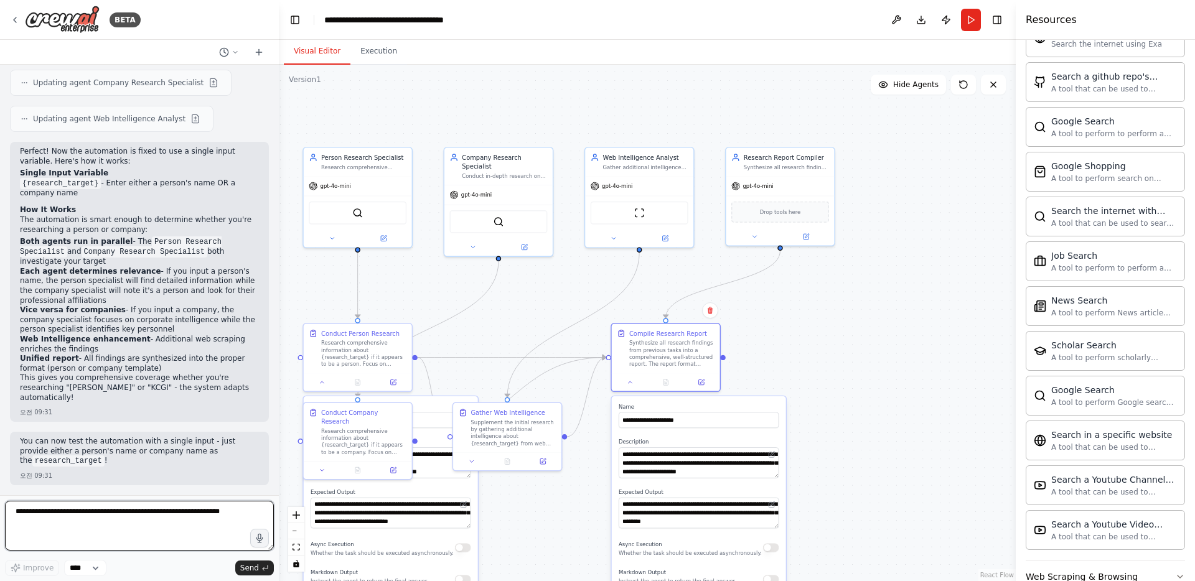
click at [67, 533] on textarea at bounding box center [139, 526] width 269 height 50
click at [971, 22] on button "Run" at bounding box center [971, 20] width 20 height 22
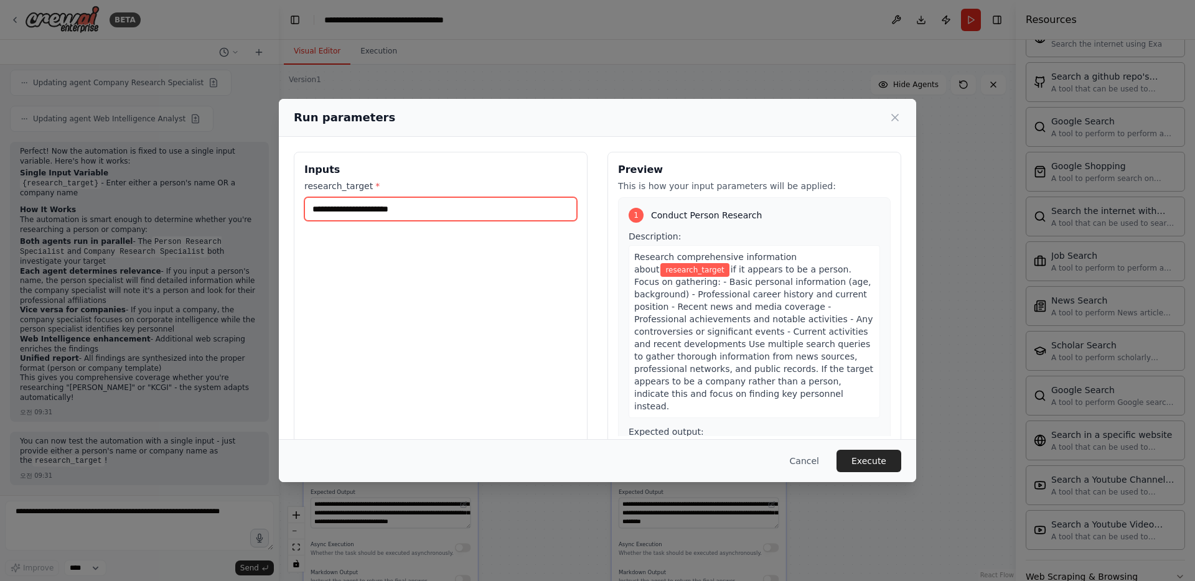
click at [465, 218] on input "research_target *" at bounding box center [440, 209] width 272 height 24
type input "*"
paste input "******"
paste input "**********"
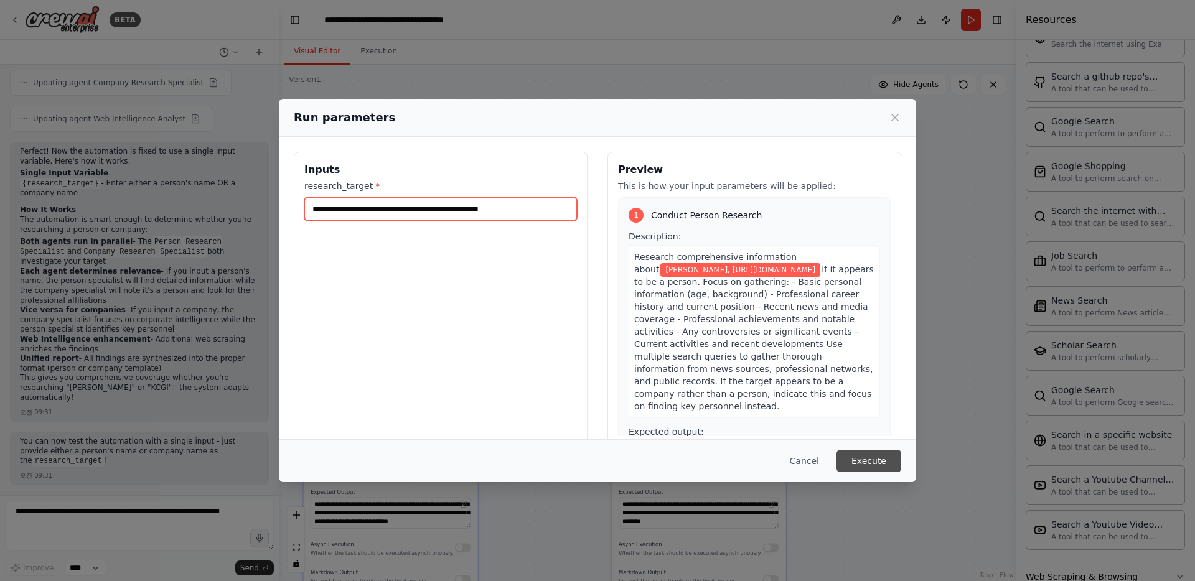
type input "**********"
click at [872, 464] on button "Execute" at bounding box center [868, 461] width 65 height 22
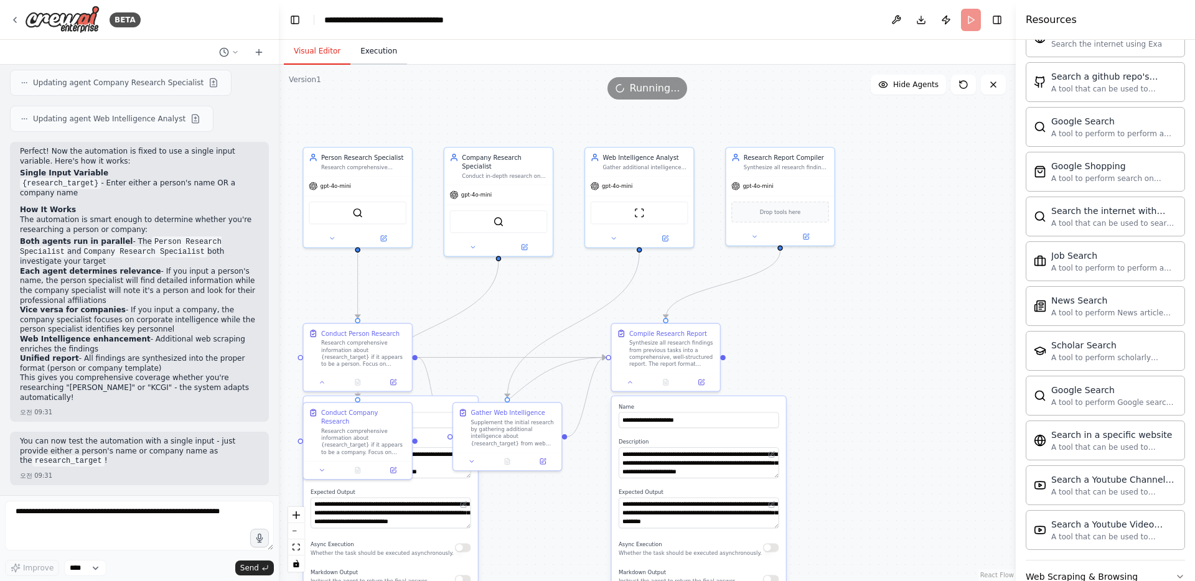
click at [371, 49] on button "Execution" at bounding box center [378, 52] width 57 height 26
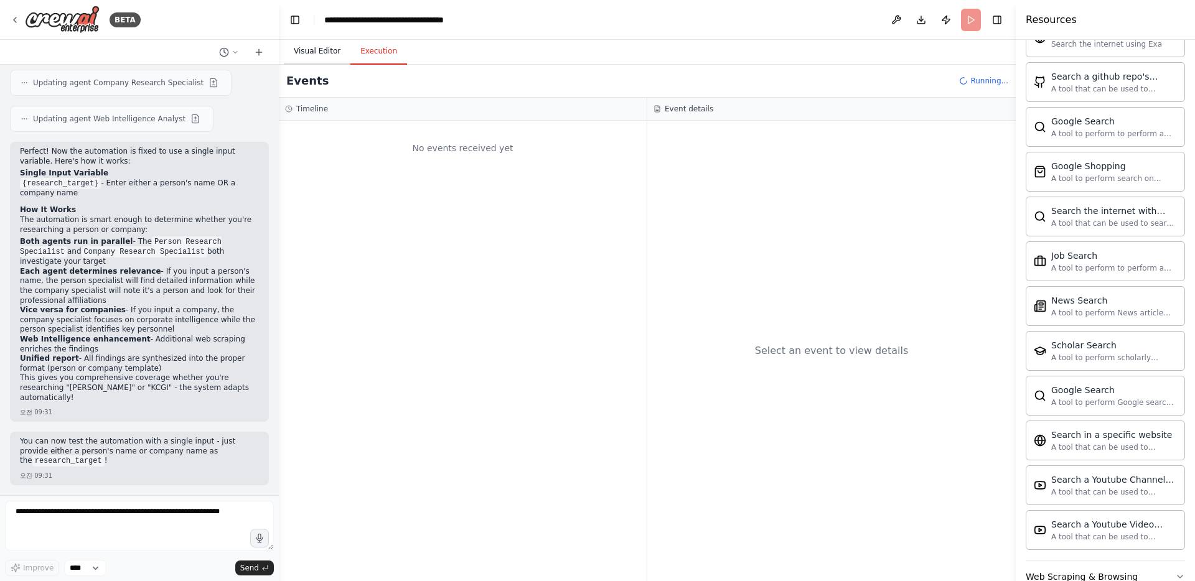
click at [310, 54] on button "Visual Editor" at bounding box center [317, 52] width 67 height 26
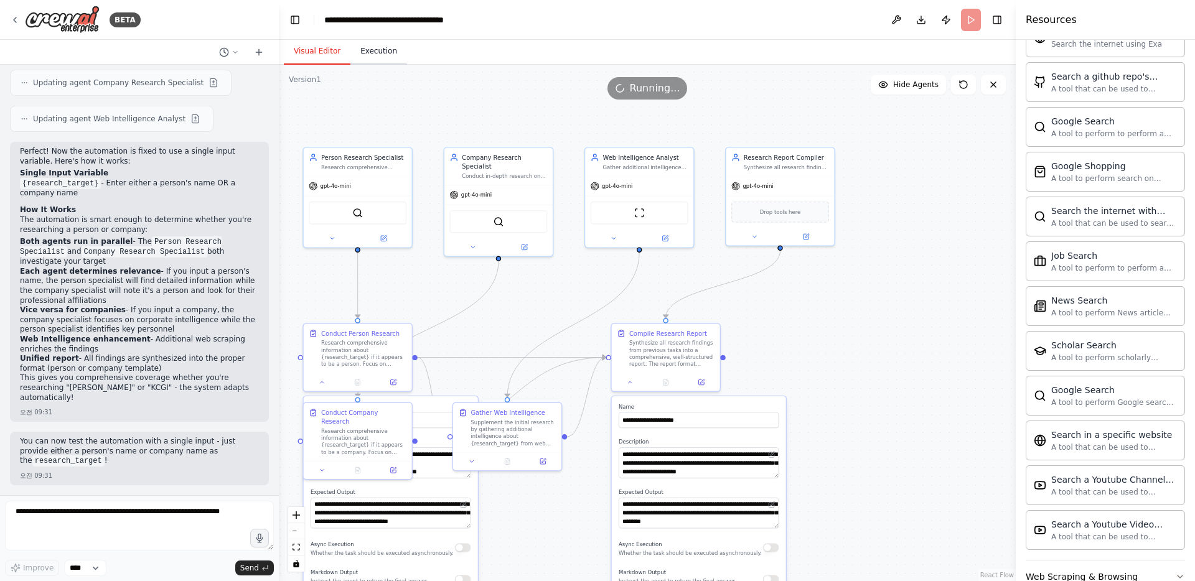
click at [356, 53] on button "Execution" at bounding box center [378, 52] width 57 height 26
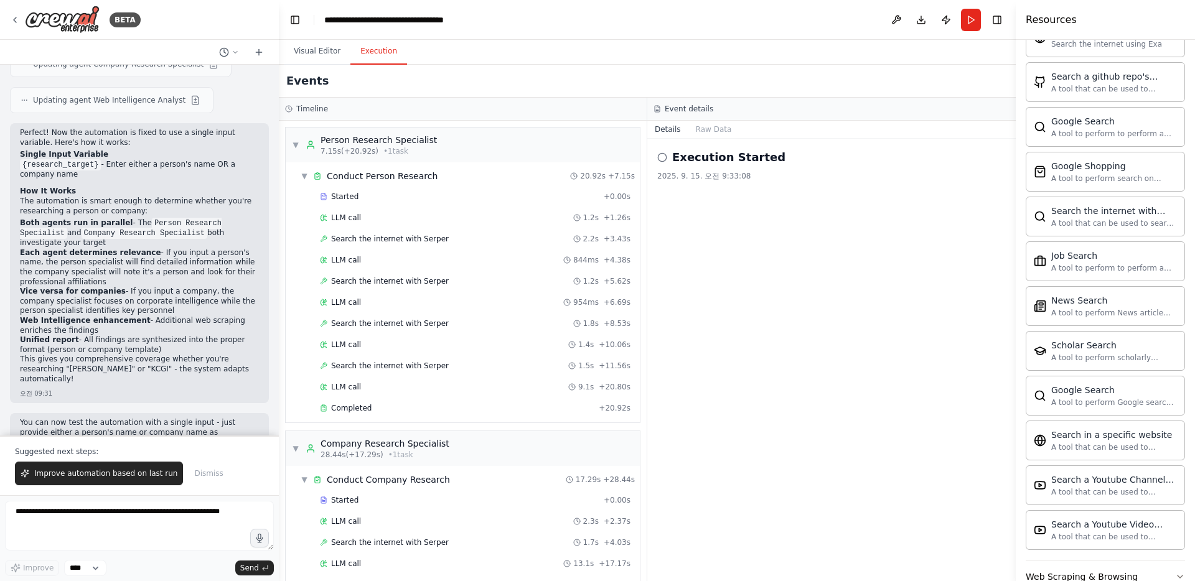
scroll to position [2257, 0]
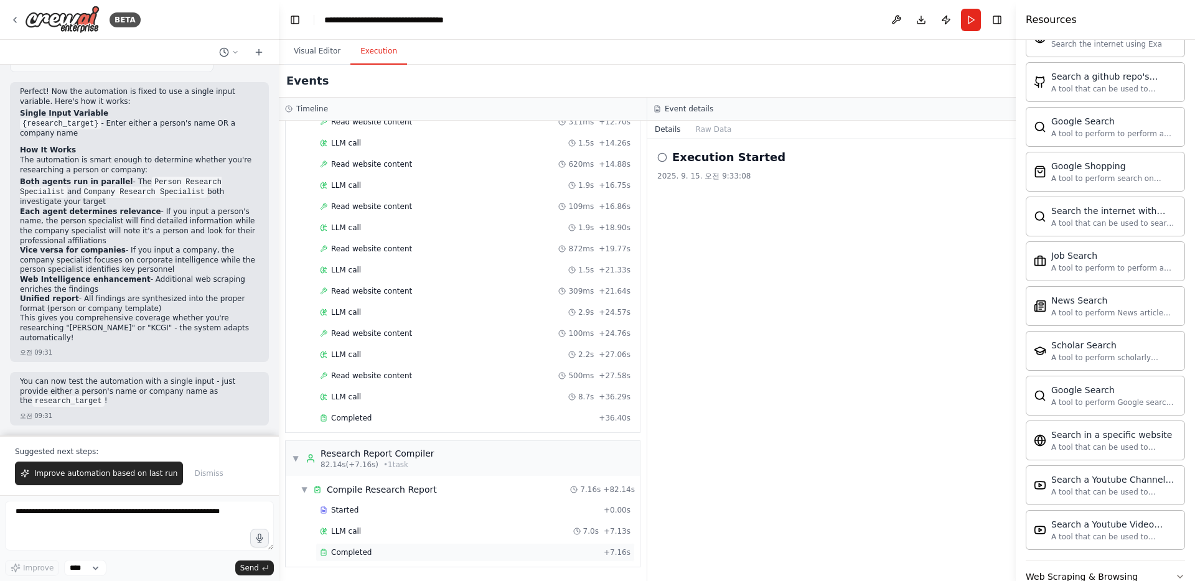
click at [367, 549] on span "Completed" at bounding box center [351, 552] width 40 height 10
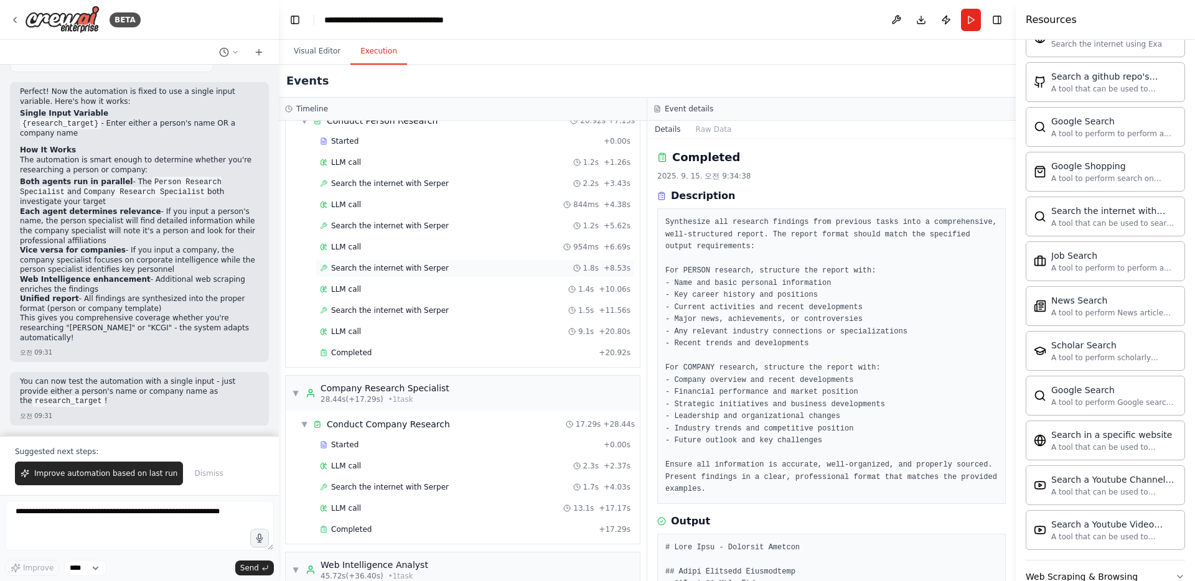
scroll to position [73, 0]
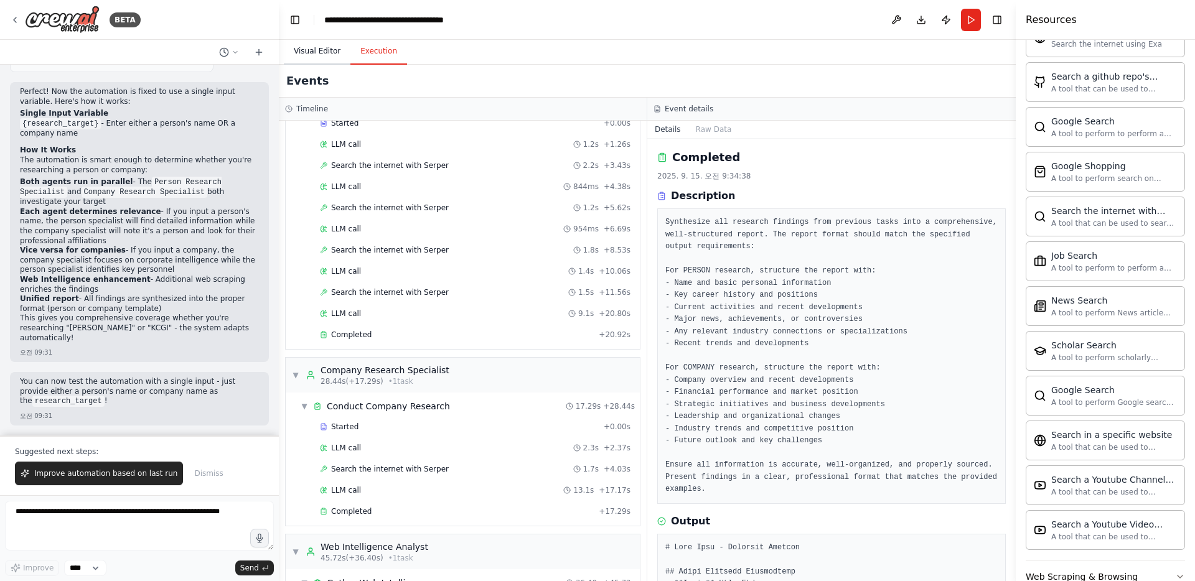
click at [320, 46] on button "Visual Editor" at bounding box center [317, 52] width 67 height 26
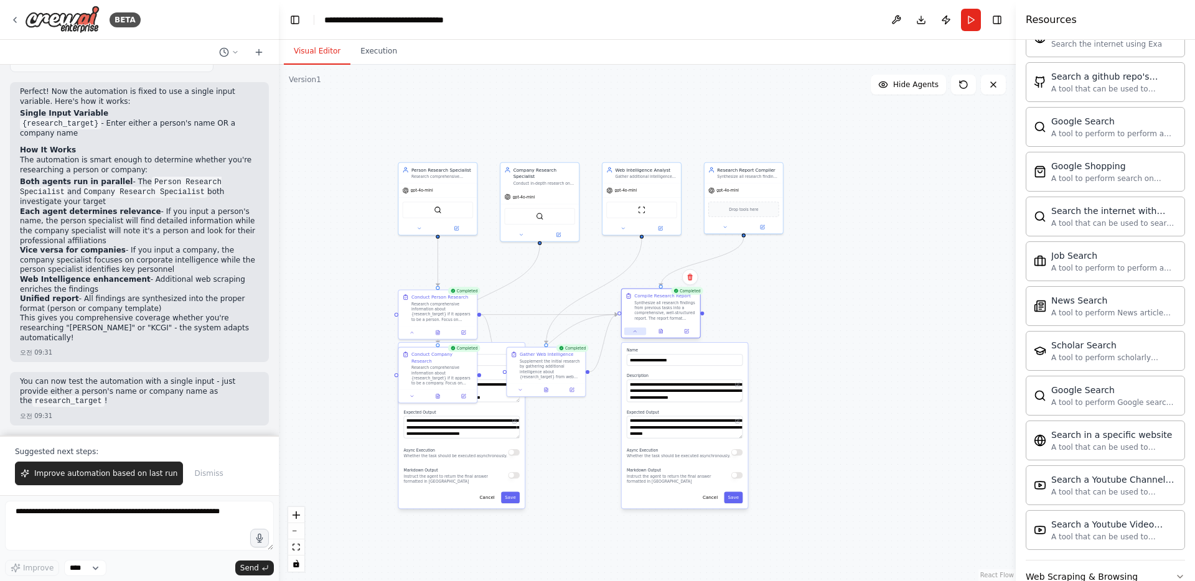
click at [631, 333] on button at bounding box center [635, 330] width 22 height 7
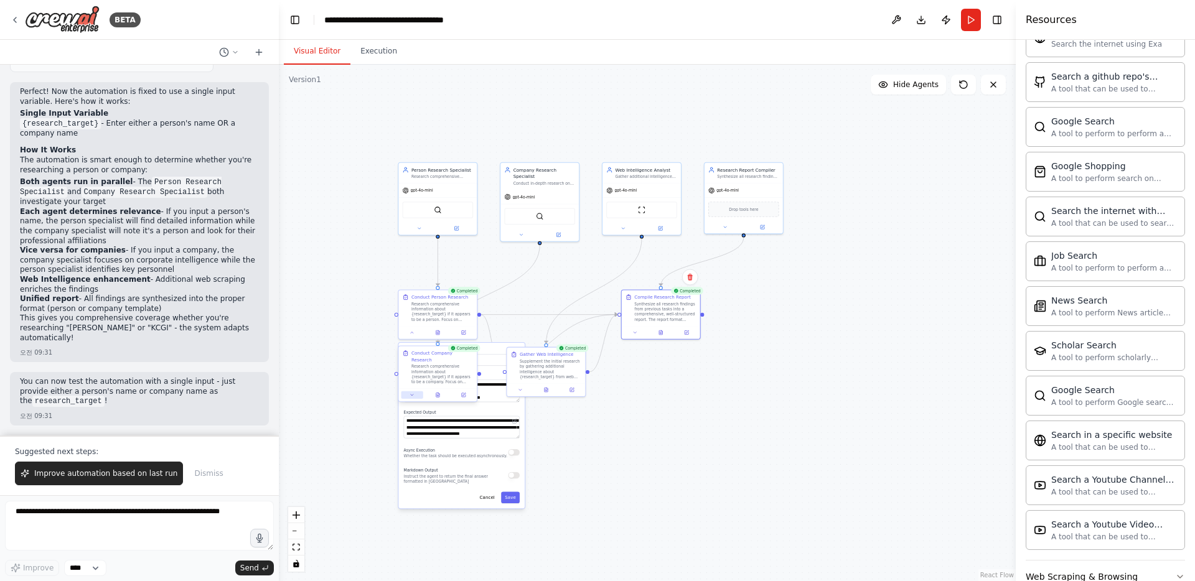
click at [417, 391] on button at bounding box center [412, 394] width 22 height 7
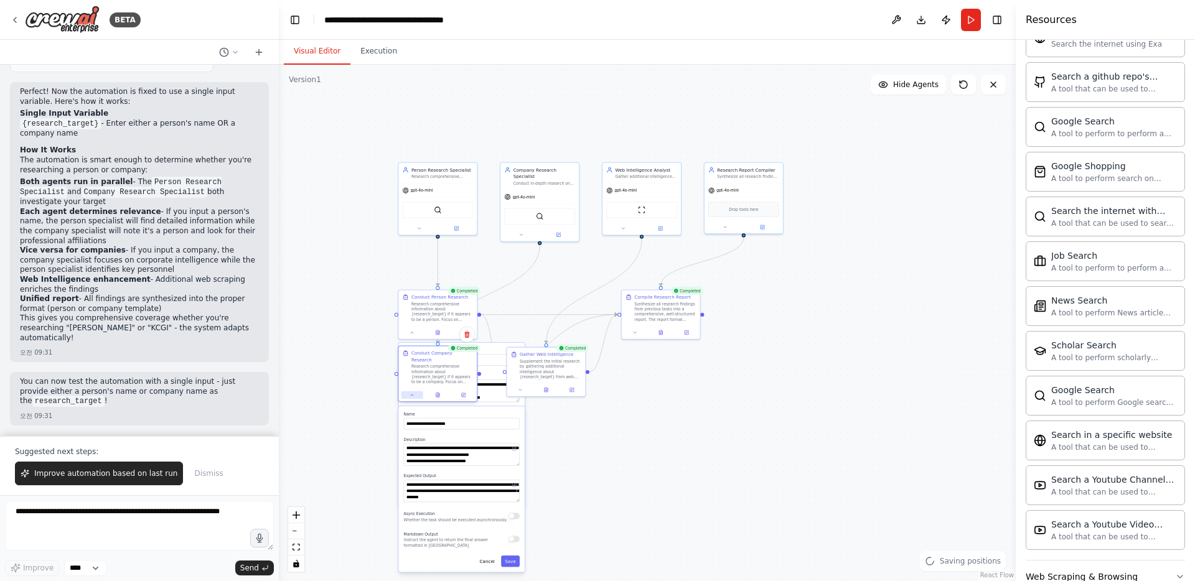
click at [417, 391] on button at bounding box center [412, 394] width 22 height 7
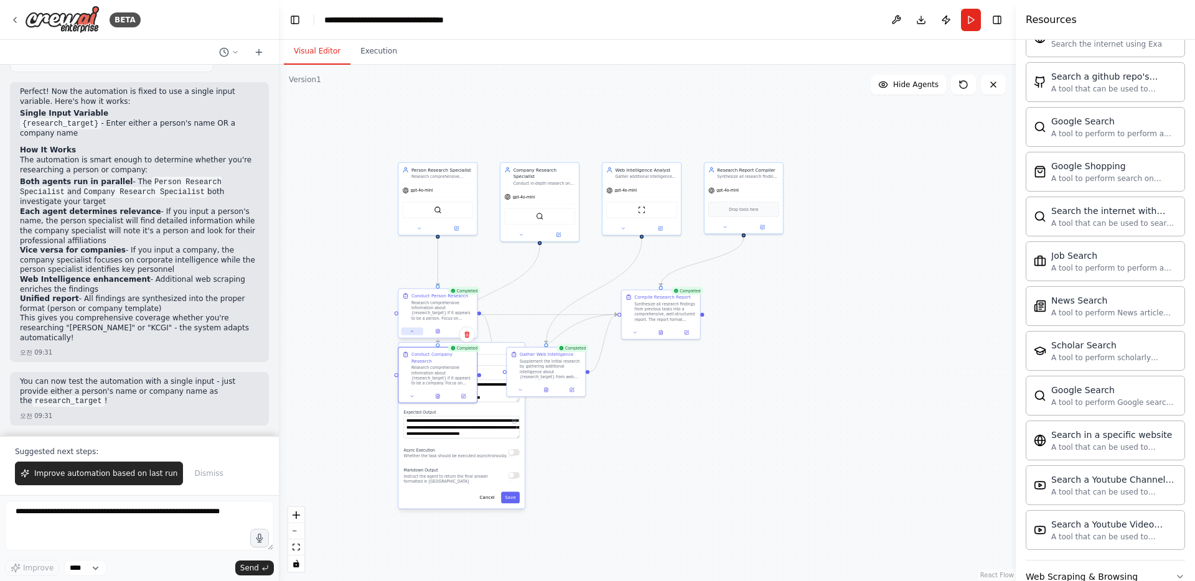
click at [416, 333] on button at bounding box center [412, 330] width 22 height 7
click at [625, 448] on div ".deletable-edge-delete-btn { width: 20px; height: 20px; border: 0px solid #ffff…" at bounding box center [647, 323] width 737 height 516
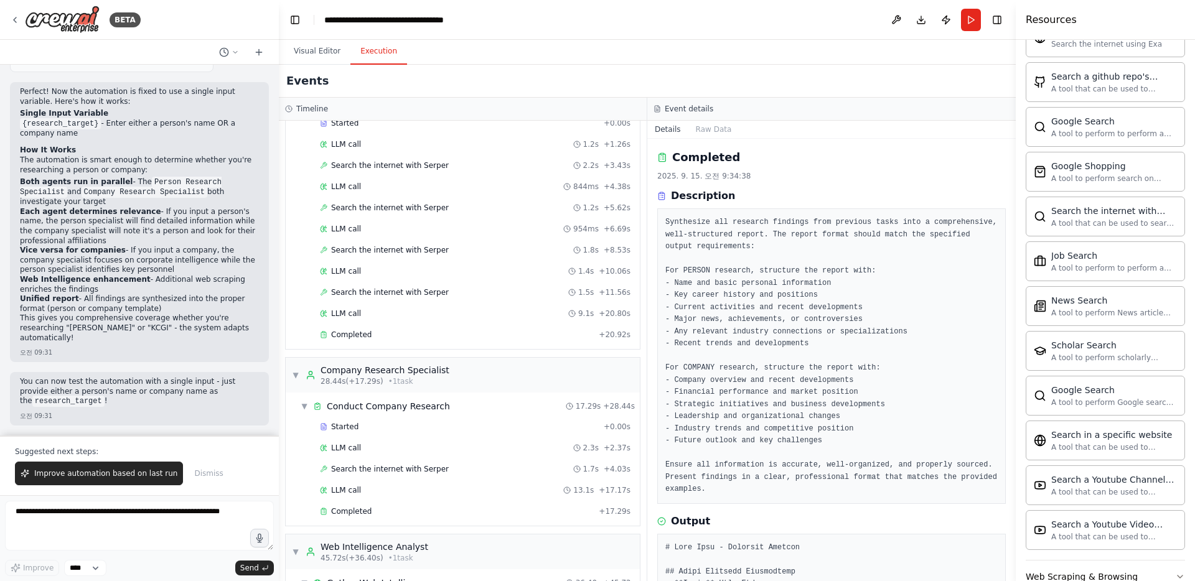
click at [361, 46] on button "Execution" at bounding box center [378, 52] width 57 height 26
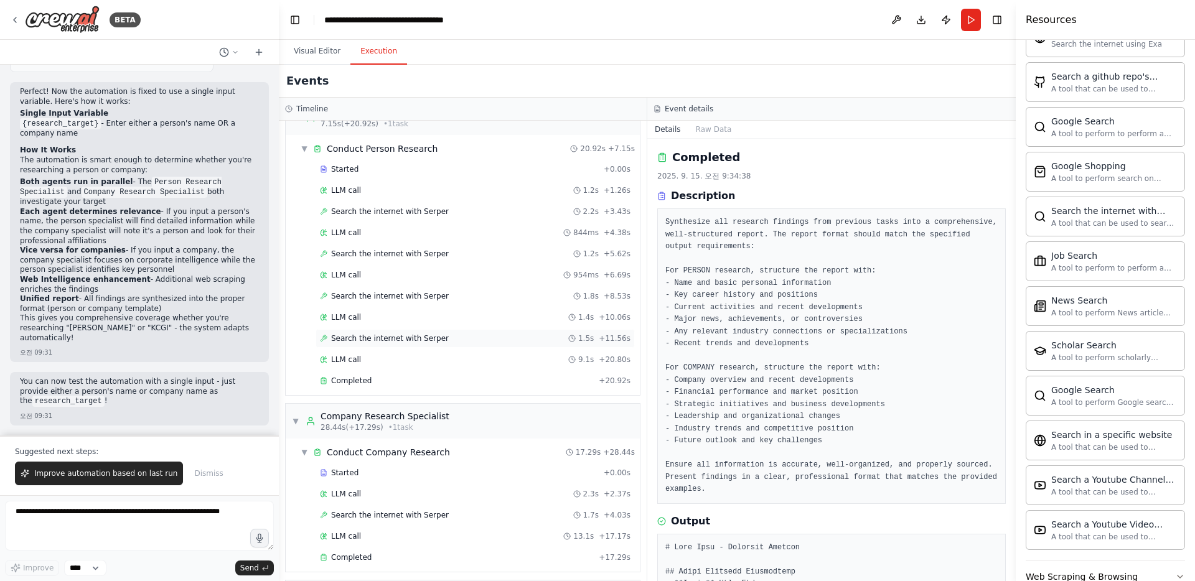
scroll to position [40, 0]
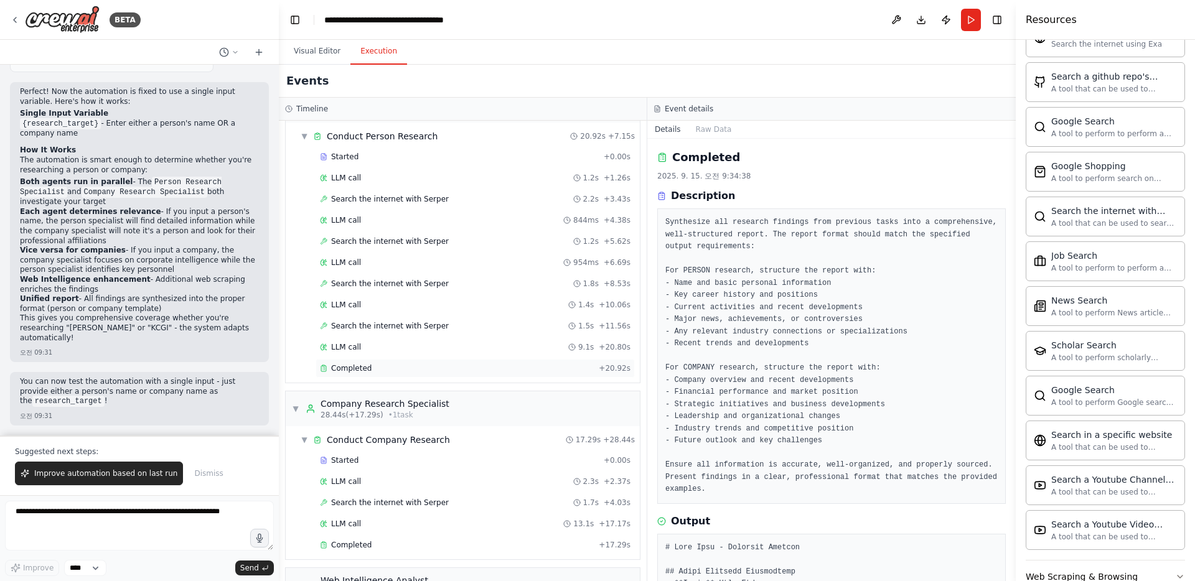
click at [363, 365] on span "Completed" at bounding box center [351, 368] width 40 height 10
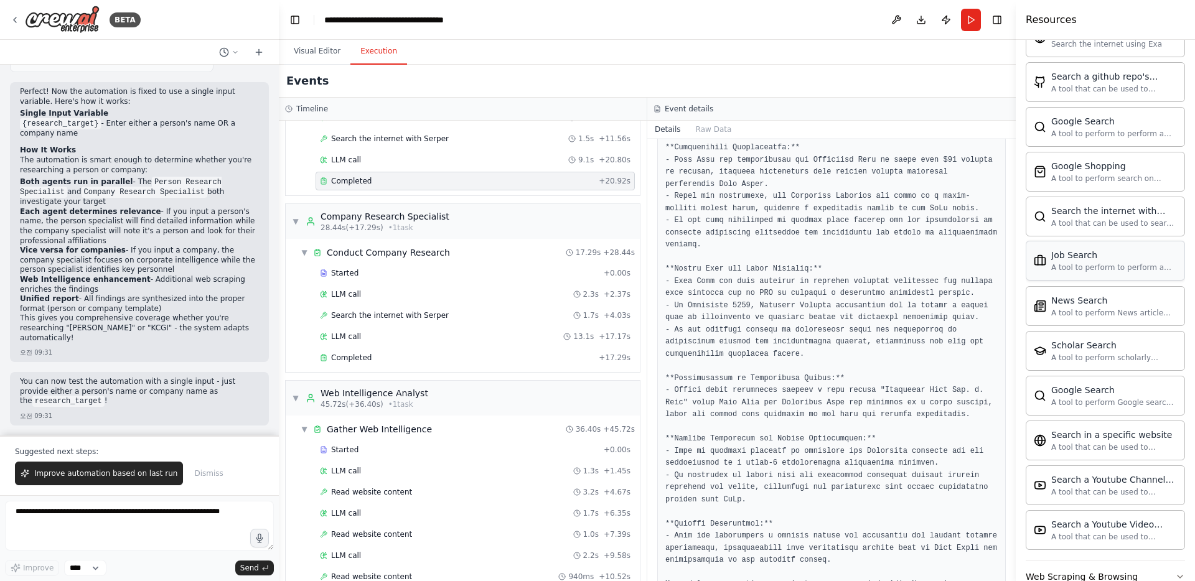
scroll to position [233, 0]
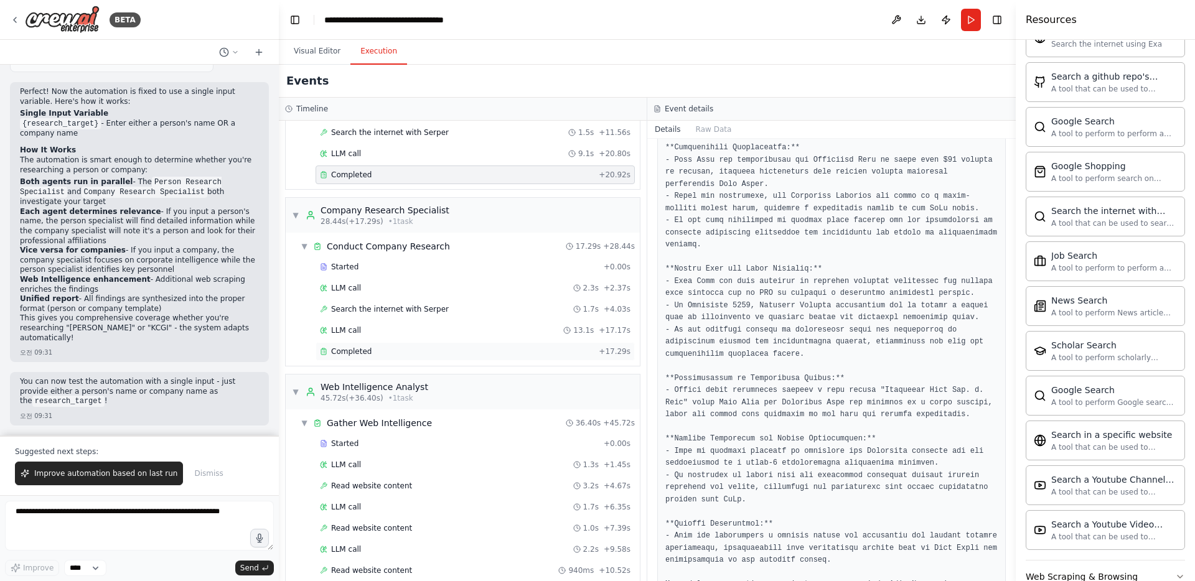
click at [364, 348] on span "Completed" at bounding box center [351, 352] width 40 height 10
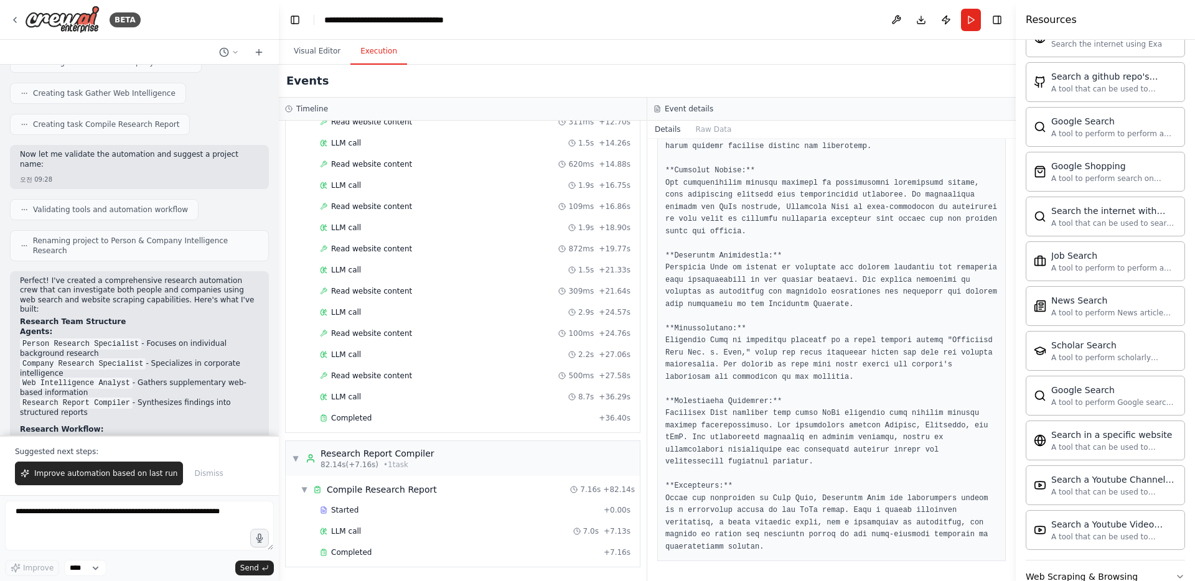
scroll to position [0, 0]
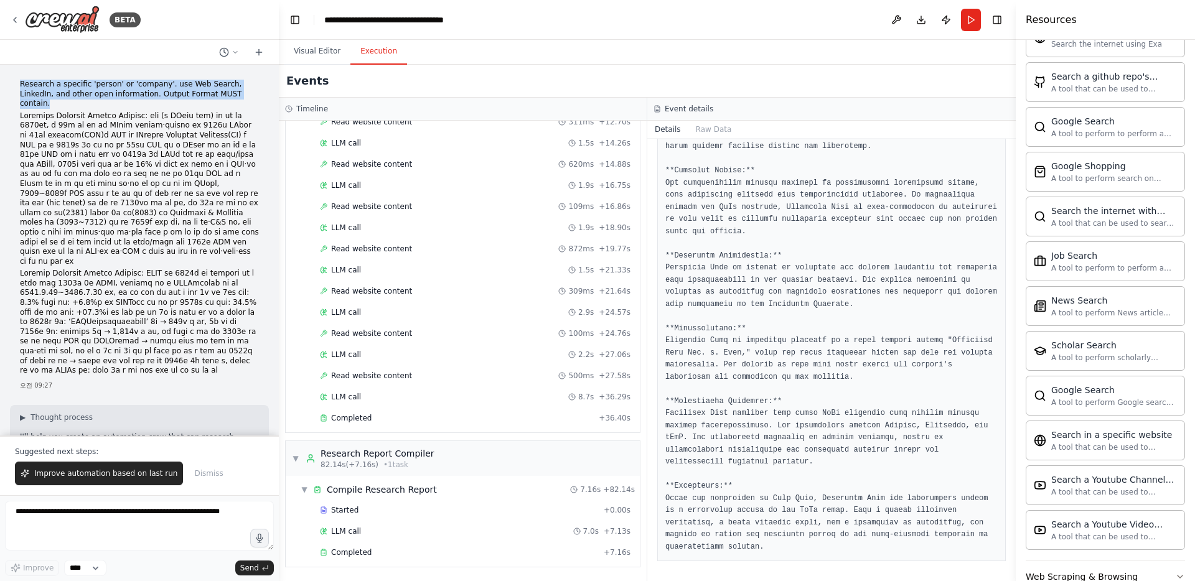
drag, startPoint x: 9, startPoint y: 86, endPoint x: 54, endPoint y: 104, distance: 48.9
click at [54, 104] on div "Research a specific 'person' or 'company'. use Web Search, LinkedIn, and other …" at bounding box center [139, 250] width 279 height 371
click at [38, 111] on p at bounding box center [139, 189] width 239 height 156
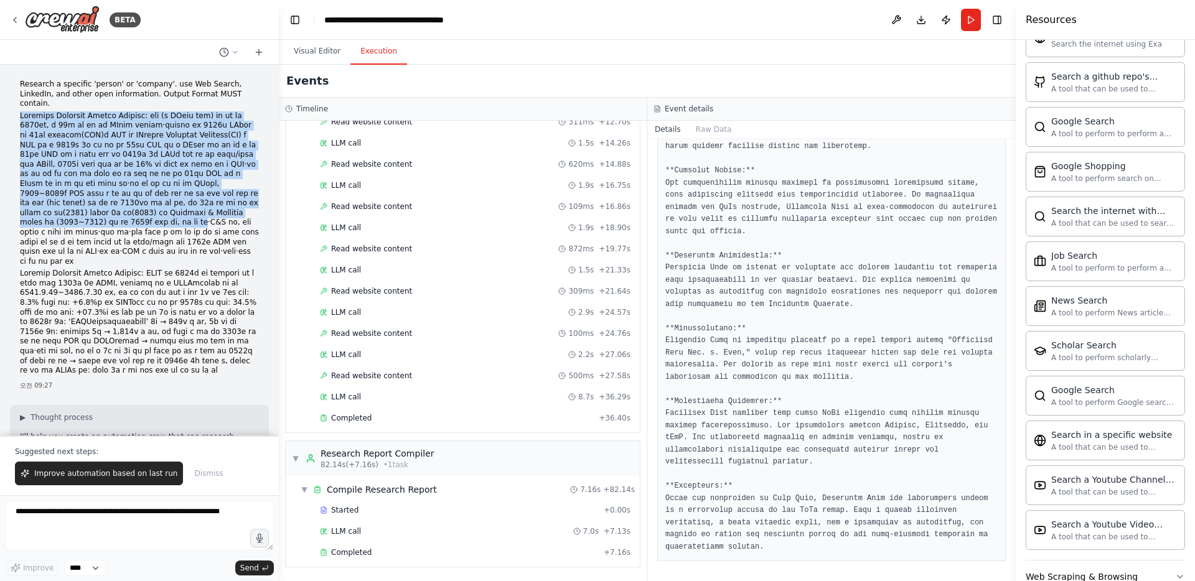
drag, startPoint x: 21, startPoint y: 113, endPoint x: 143, endPoint y: 250, distance: 183.7
click at [143, 249] on p at bounding box center [139, 189] width 239 height 156
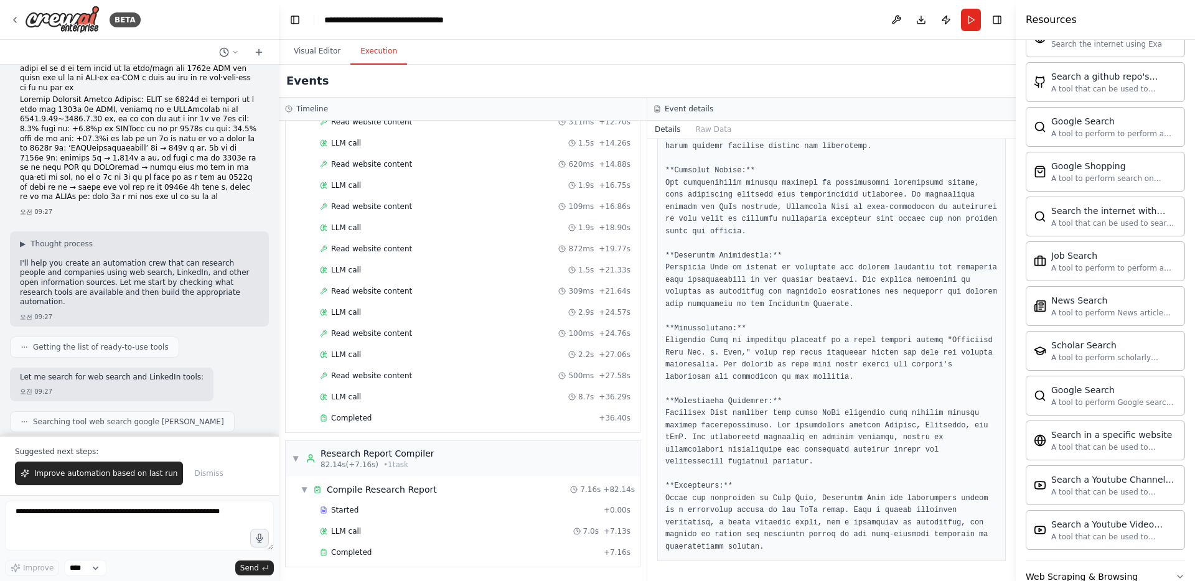
scroll to position [184, 0]
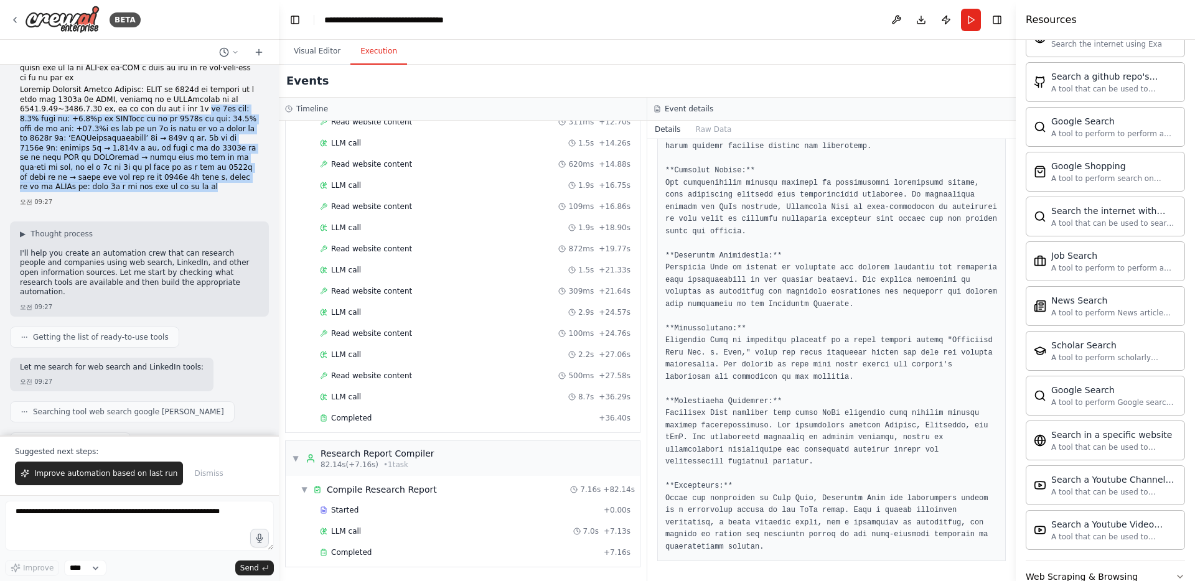
drag, startPoint x: 205, startPoint y: 259, endPoint x: 98, endPoint y: 151, distance: 151.8
click at [98, 151] on p at bounding box center [139, 138] width 239 height 107
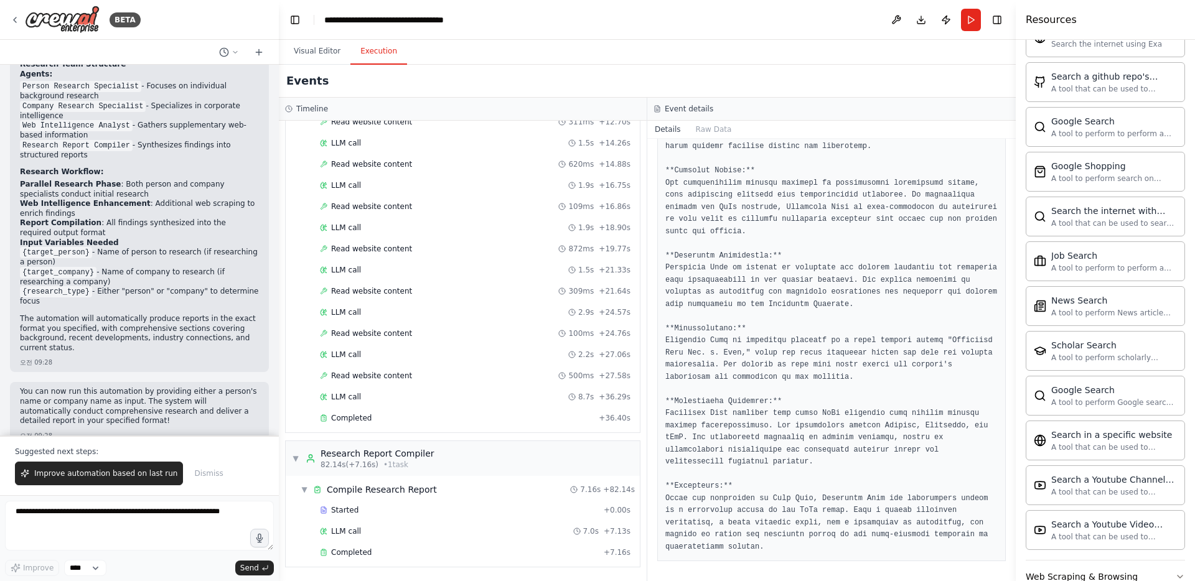
scroll to position [1327, 0]
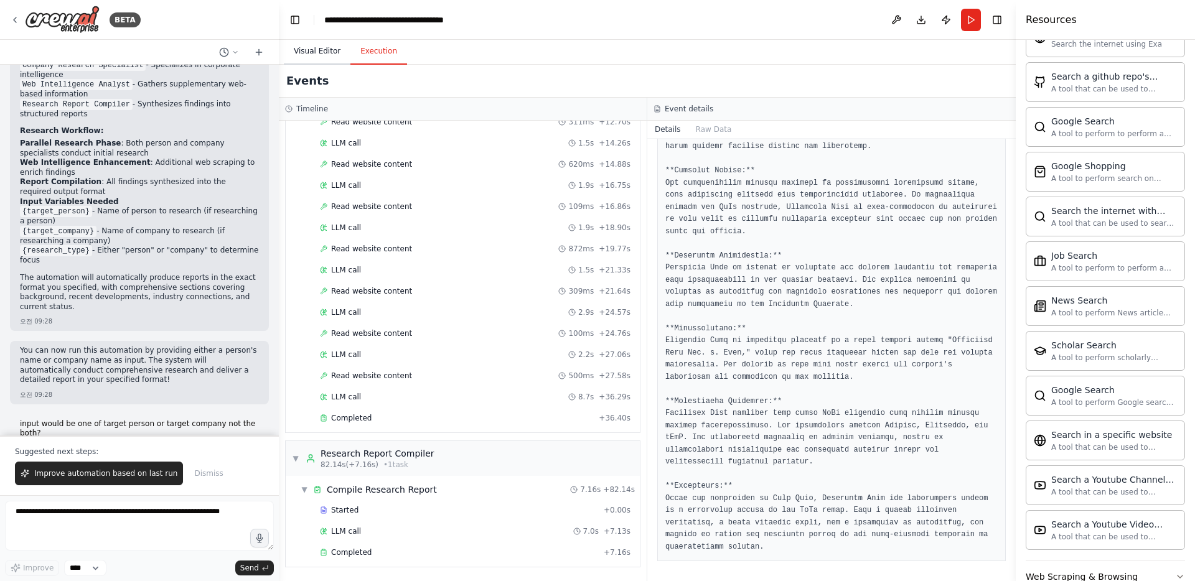
click at [311, 54] on button "Visual Editor" at bounding box center [317, 52] width 67 height 26
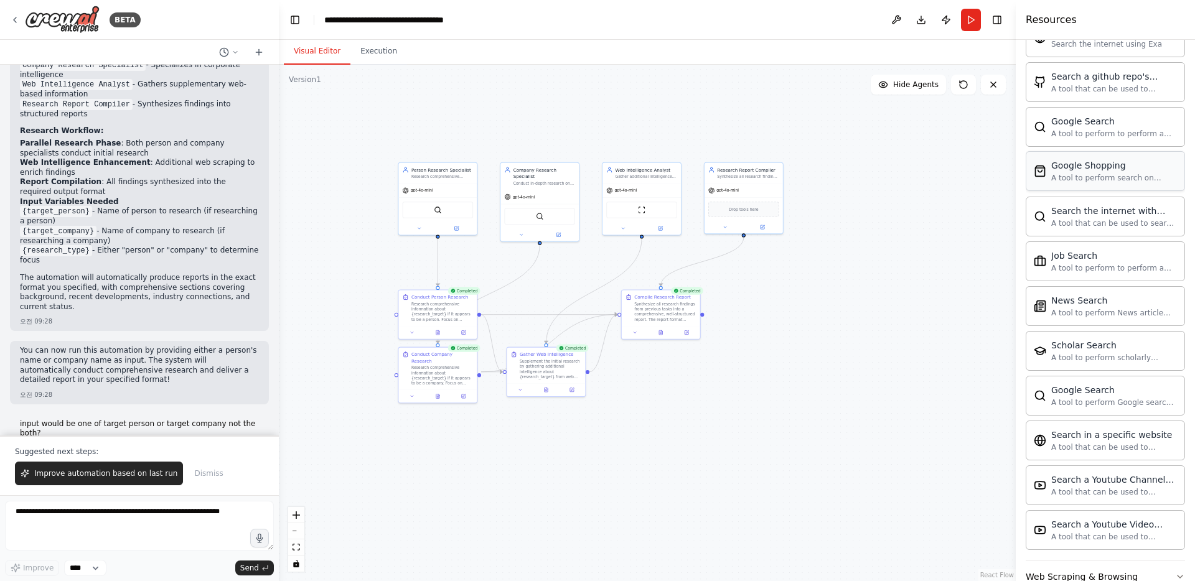
scroll to position [0, 0]
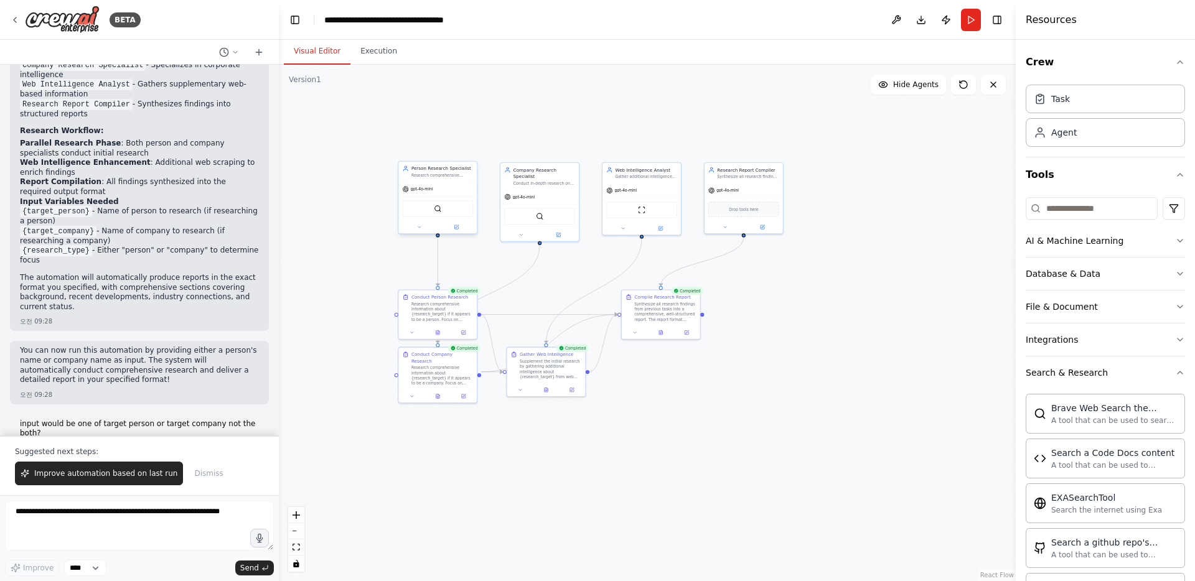
click at [444, 170] on div "Person Research Specialist" at bounding box center [442, 168] width 62 height 6
click at [552, 185] on div "Company Research Specialist Conduct in-depth research on {research_target} incl…" at bounding box center [539, 175] width 78 height 27
click at [540, 175] on div "Company Research Specialist" at bounding box center [544, 171] width 62 height 12
click at [513, 231] on button at bounding box center [521, 233] width 36 height 7
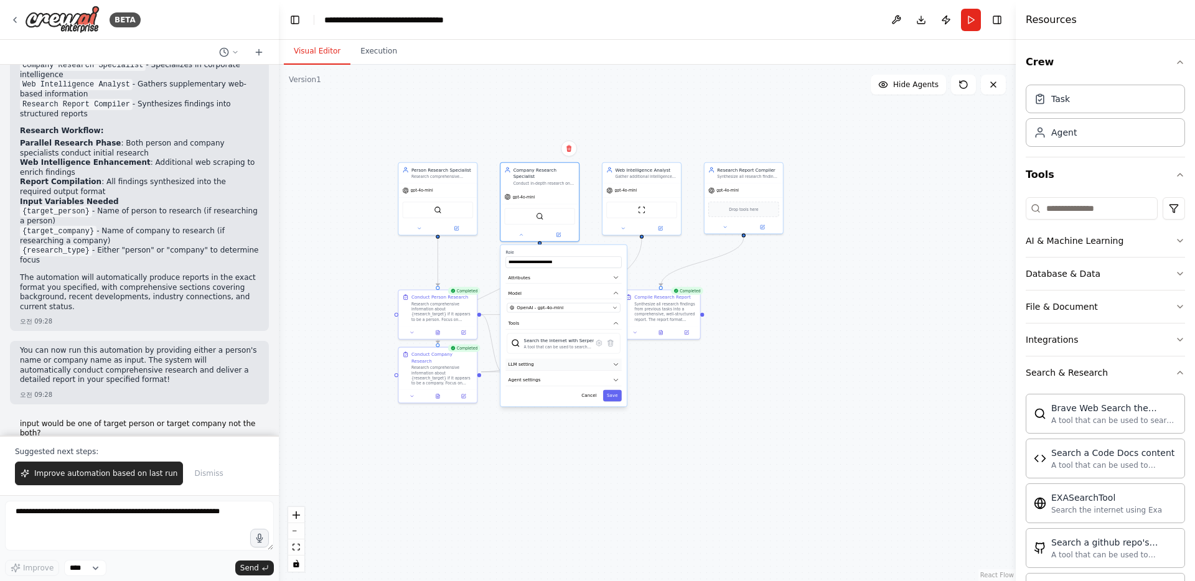
click at [529, 365] on span "LLM setting" at bounding box center [521, 364] width 26 height 6
click at [463, 269] on div ".deletable-edge-delete-btn { width: 20px; height: 20px; border: 0px solid #ffff…" at bounding box center [647, 323] width 737 height 516
click at [561, 264] on input "**********" at bounding box center [563, 261] width 116 height 11
click at [518, 224] on div "SerperDevTool" at bounding box center [539, 215] width 78 height 24
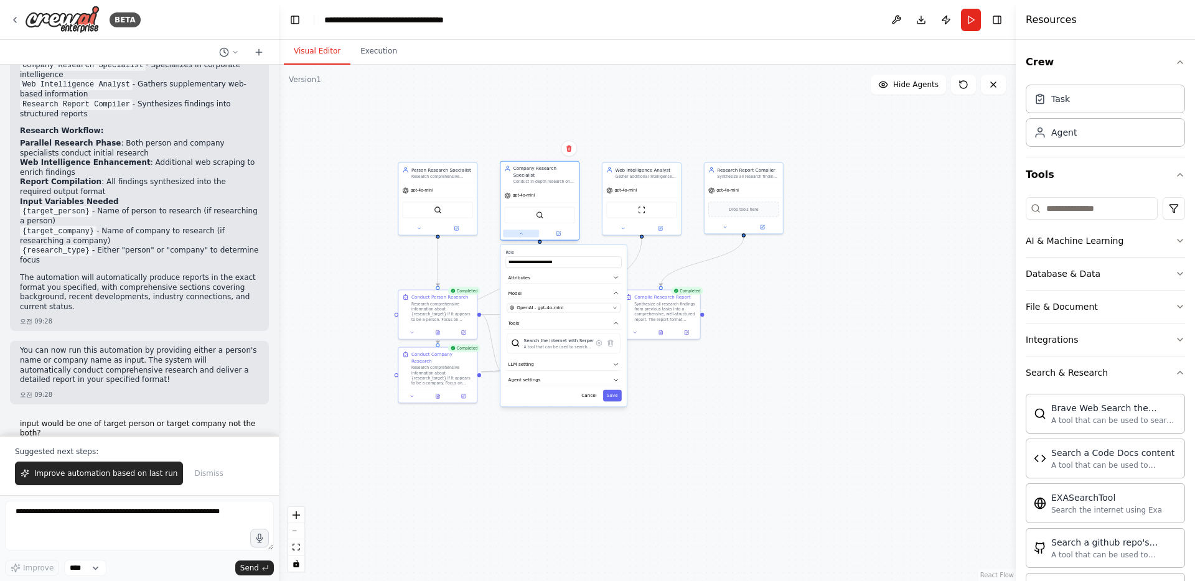
click at [518, 233] on button at bounding box center [521, 233] width 36 height 7
click at [429, 304] on div "Research comprehensive information about {research_target} if it appears to be …" at bounding box center [442, 310] width 62 height 21
click at [432, 317] on div "Research comprehensive information about {research_target} if it appears to be …" at bounding box center [442, 310] width 62 height 21
click at [408, 330] on button at bounding box center [412, 330] width 22 height 7
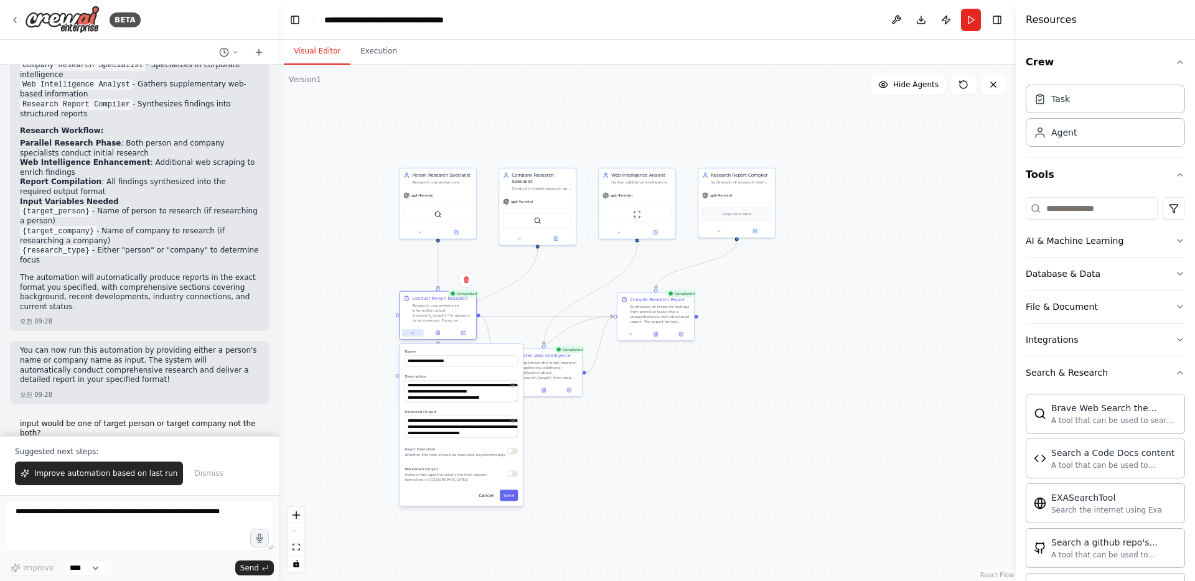
click at [416, 335] on button at bounding box center [412, 332] width 21 height 7
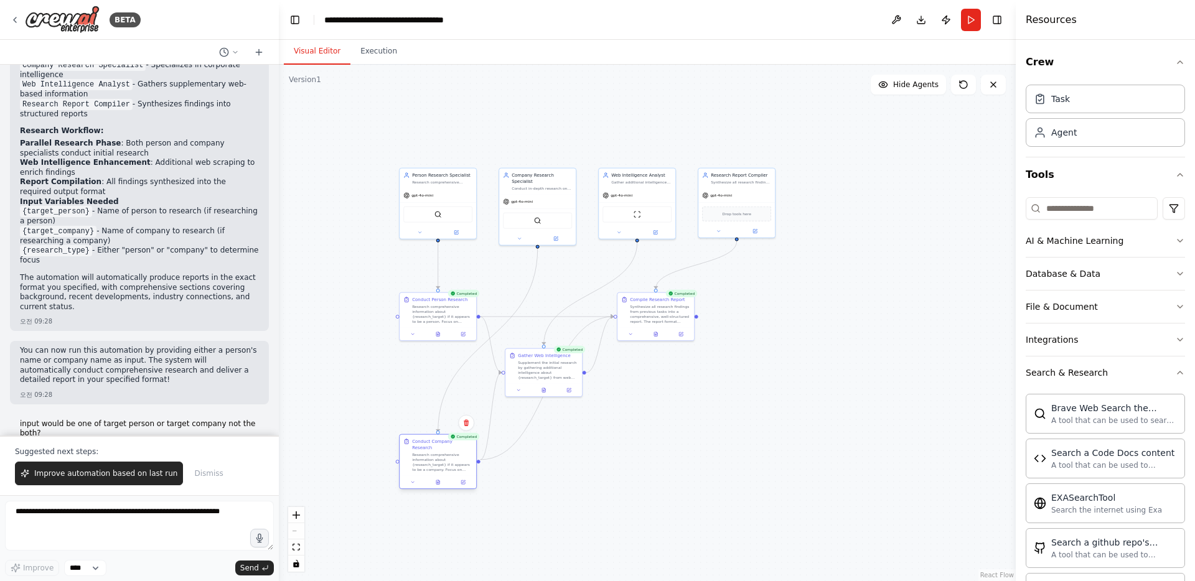
drag, startPoint x: 432, startPoint y: 375, endPoint x: 432, endPoint y: 461, distance: 85.9
click at [432, 461] on div "Research comprehensive information about {research_target} if it appears to be …" at bounding box center [442, 462] width 60 height 20
click at [429, 313] on div "Research comprehensive information about {research_target} if it appears to be …" at bounding box center [442, 313] width 60 height 20
drag, startPoint x: 540, startPoint y: 371, endPoint x: 613, endPoint y: 434, distance: 96.2
click at [613, 434] on div "Supplement the initial research by gathering additional intelligence about {res…" at bounding box center [622, 431] width 60 height 20
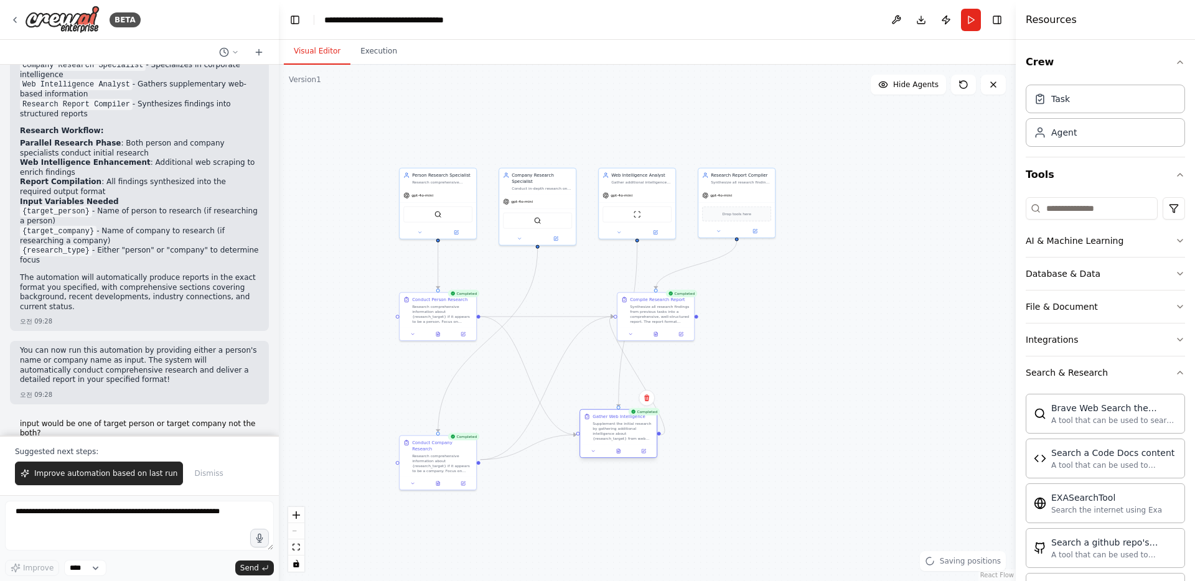
click at [614, 442] on div "Gather Web Intelligence Supplement the initial research by gathering additional…" at bounding box center [618, 427] width 77 height 35
click at [599, 450] on button at bounding box center [592, 450] width 21 height 7
drag, startPoint x: 645, startPoint y: 510, endPoint x: 680, endPoint y: 512, distance: 34.9
click at [680, 512] on textarea "**********" at bounding box center [641, 509] width 113 height 22
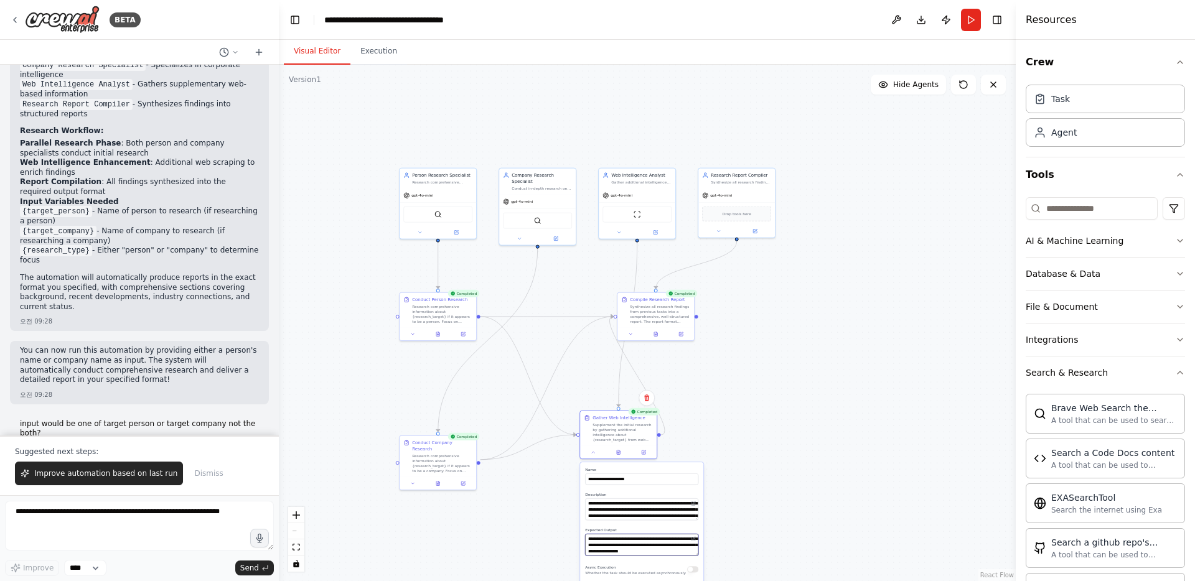
click at [636, 547] on textarea "**********" at bounding box center [641, 545] width 113 height 22
click at [751, 440] on div ".deletable-edge-delete-btn { width: 20px; height: 20px; border: 0px solid #ffff…" at bounding box center [647, 323] width 737 height 516
click at [451, 452] on div "Research comprehensive information about {research_target} if it appears to be …" at bounding box center [442, 462] width 60 height 20
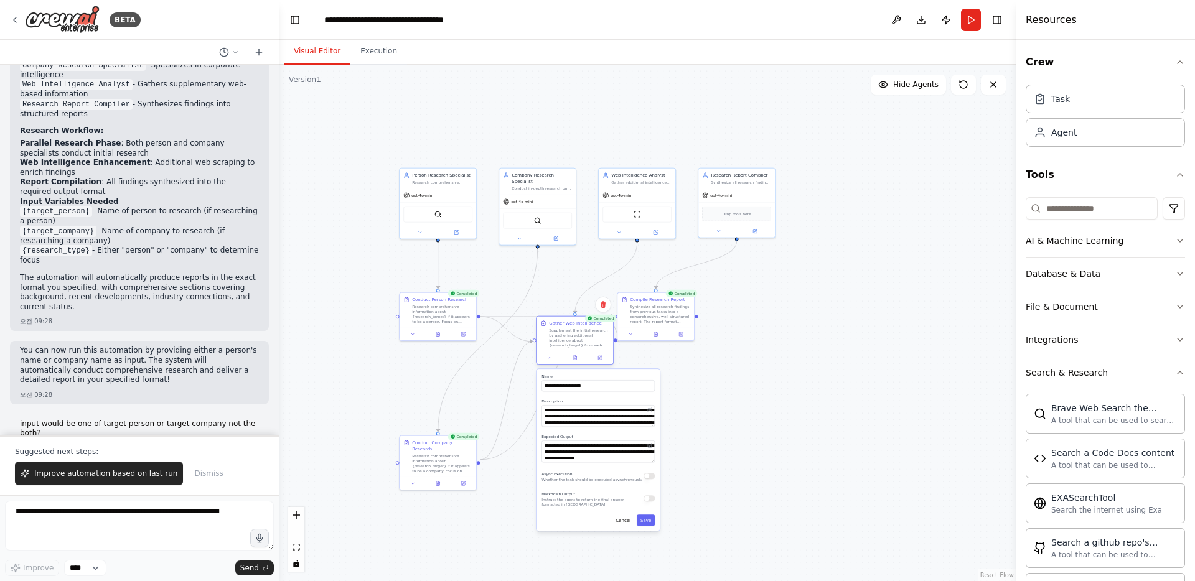
drag, startPoint x: 607, startPoint y: 424, endPoint x: 564, endPoint y: 333, distance: 100.5
click at [564, 333] on div "Supplement the initial research by gathering additional intelligence about {res…" at bounding box center [579, 338] width 60 height 20
click at [551, 361] on button at bounding box center [549, 357] width 21 height 7
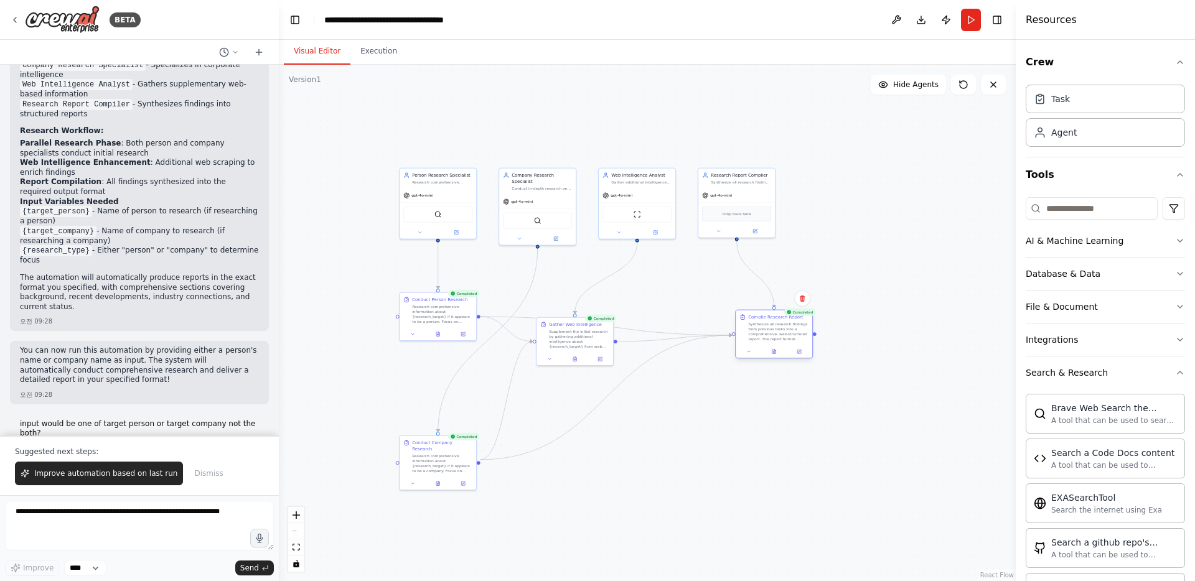
drag, startPoint x: 663, startPoint y: 319, endPoint x: 778, endPoint y: 342, distance: 118.0
click at [778, 342] on div "Synthesize all research findings from previous tasks into a comprehensive, well…" at bounding box center [778, 332] width 60 height 20
drag, startPoint x: 778, startPoint y: 342, endPoint x: 741, endPoint y: 300, distance: 56.0
click at [741, 300] on div "Synthesize all research findings from previous tasks into a comprehensive, well…" at bounding box center [740, 294] width 60 height 20
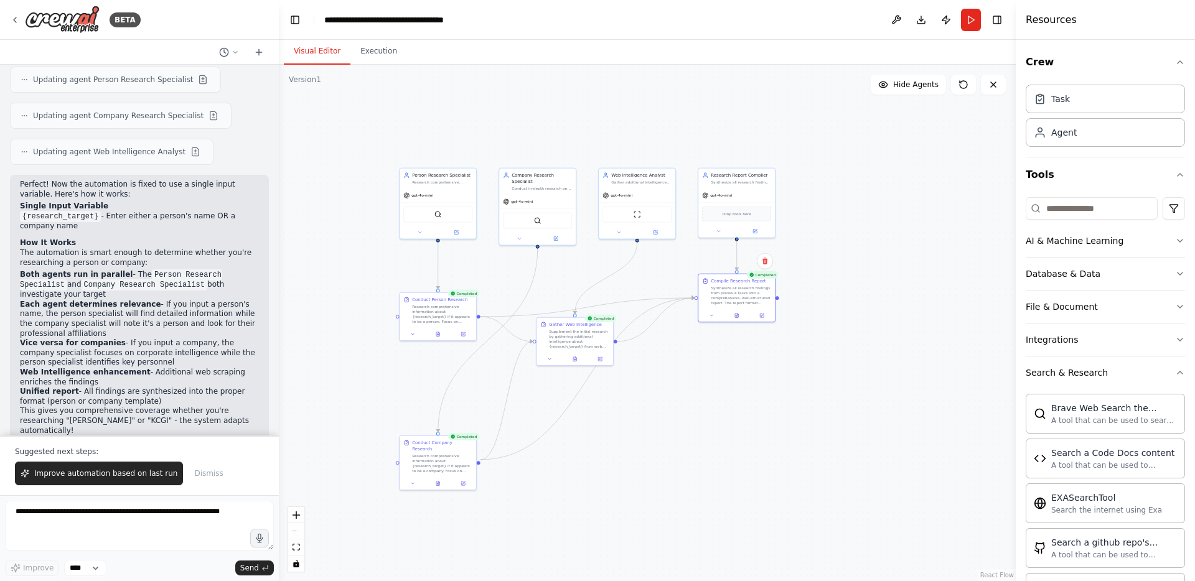
scroll to position [2257, 0]
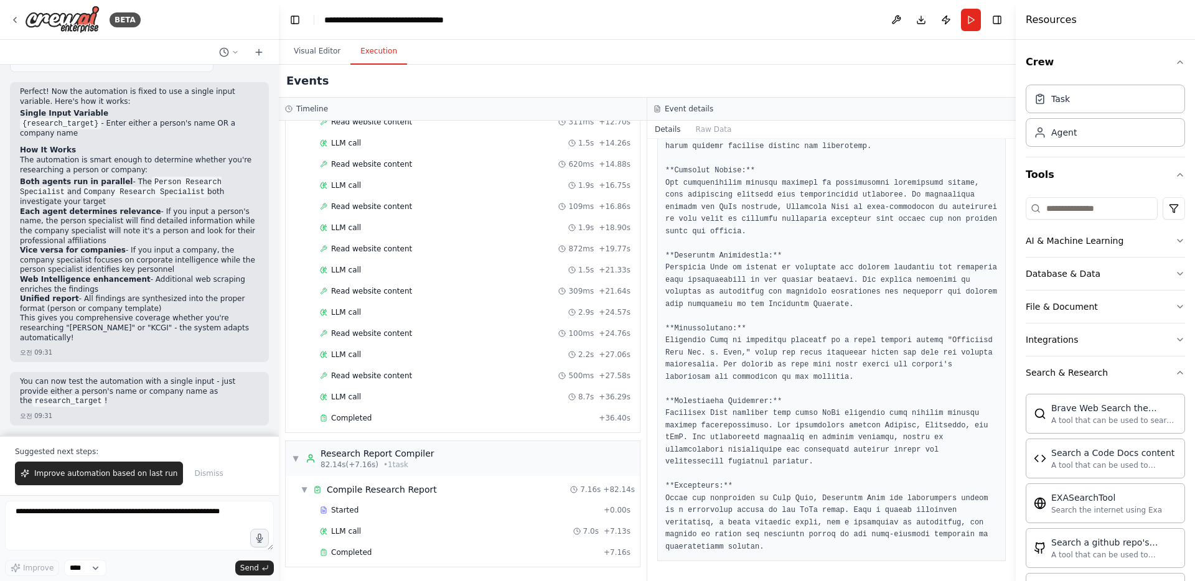
click at [386, 51] on button "Execution" at bounding box center [378, 52] width 57 height 26
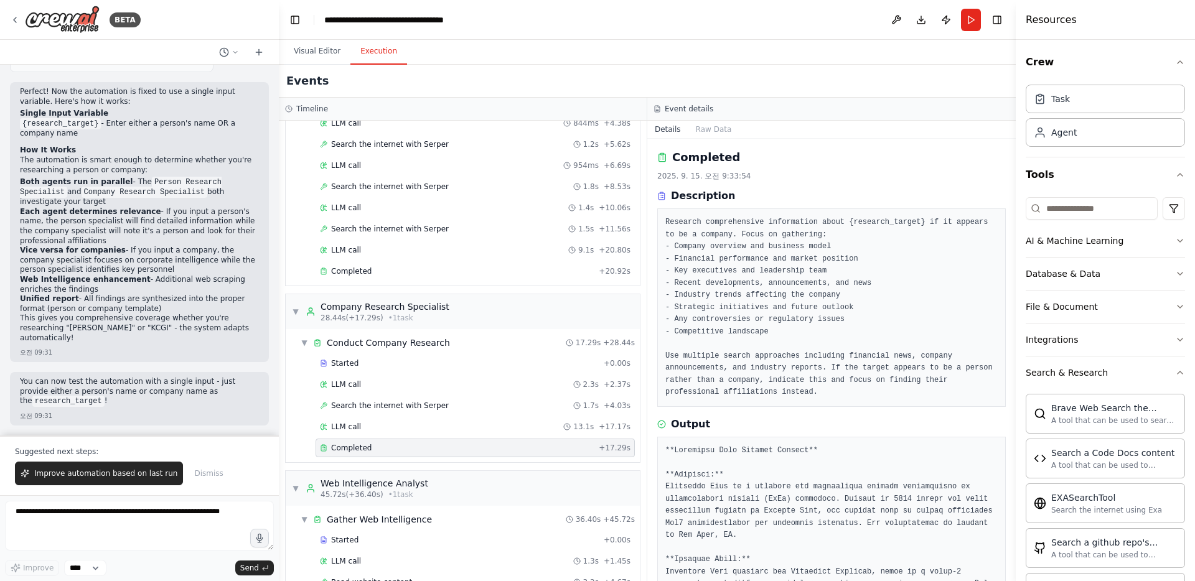
scroll to position [0, 0]
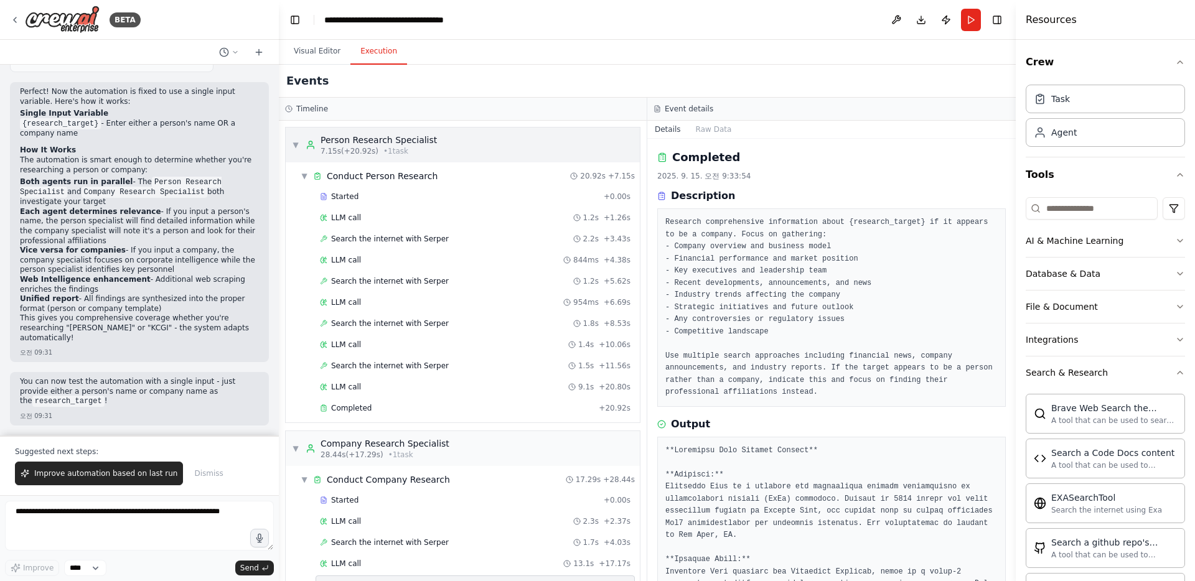
click at [291, 146] on div "▼ Person Research Specialist 7.15s (+20.92s) • 1 task" at bounding box center [463, 145] width 354 height 35
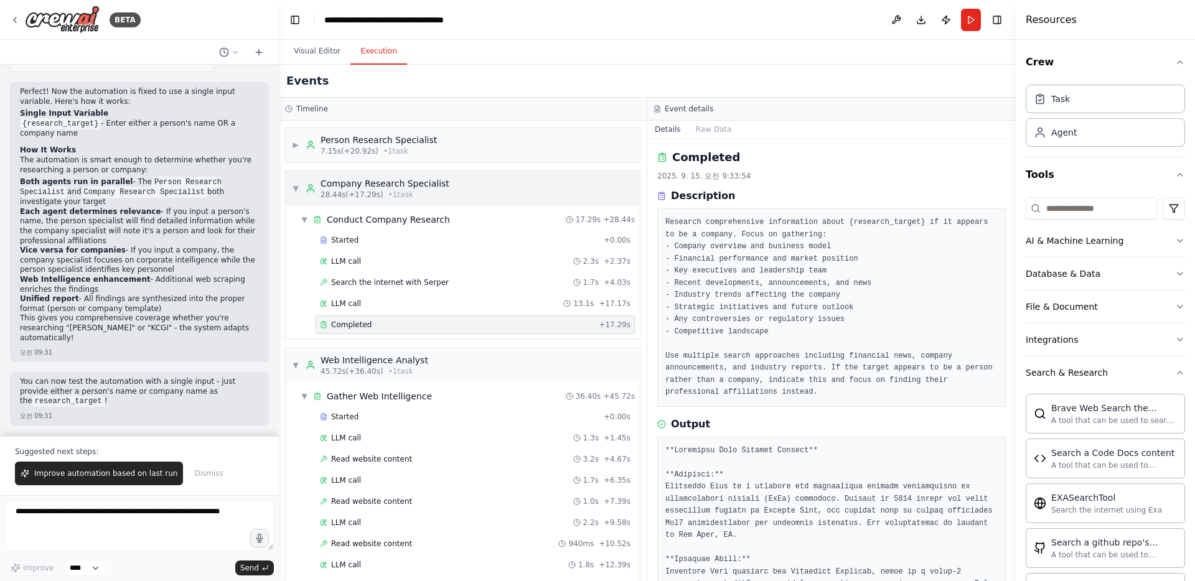
click at [293, 182] on div "▼ Company Research Specialist 28.44s (+17.29s) • 1 task" at bounding box center [370, 188] width 157 height 22
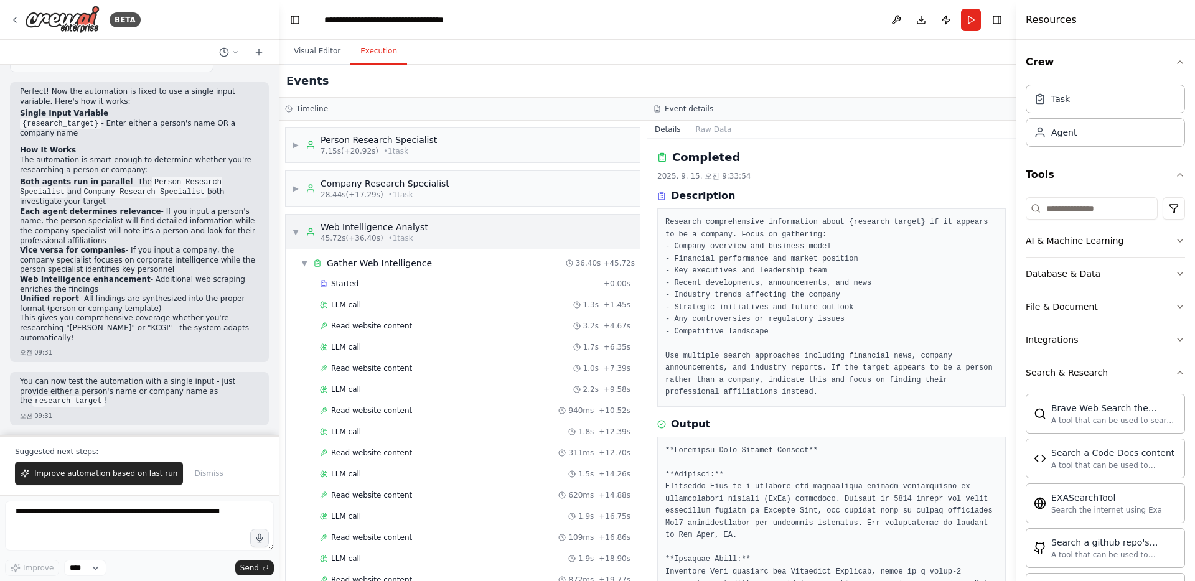
click at [292, 235] on span "▼" at bounding box center [295, 232] width 7 height 10
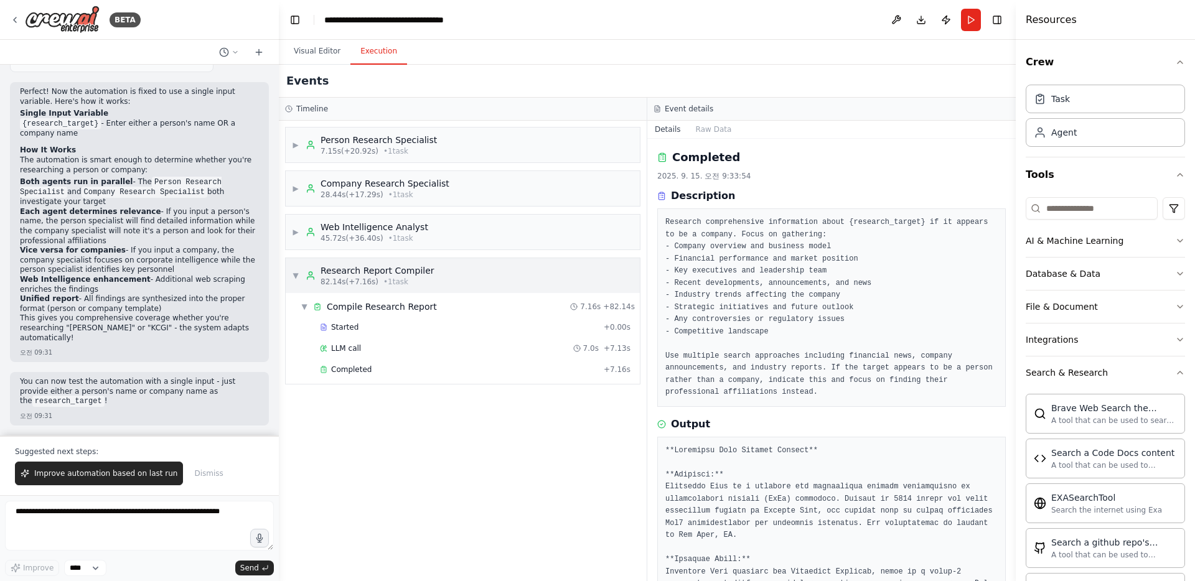
click at [295, 274] on span "▼" at bounding box center [295, 276] width 7 height 10
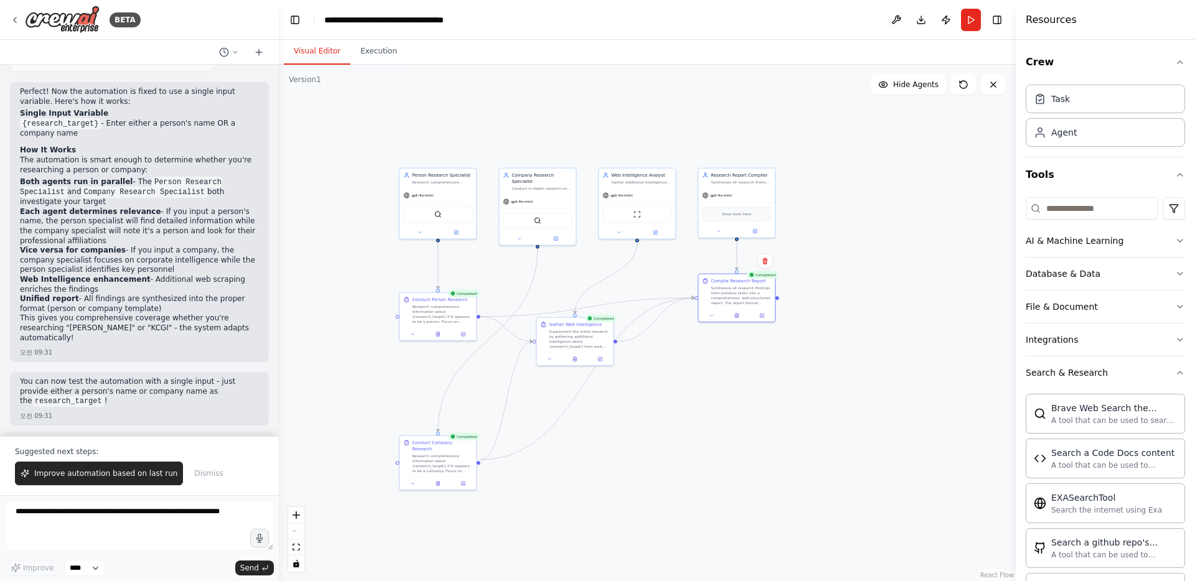
click at [314, 47] on button "Visual Editor" at bounding box center [317, 52] width 67 height 26
click at [824, 250] on div ".deletable-edge-delete-btn { width: 20px; height: 20px; border: 0px solid #ffff…" at bounding box center [647, 323] width 737 height 516
